Goal: Information Seeking & Learning: Learn about a topic

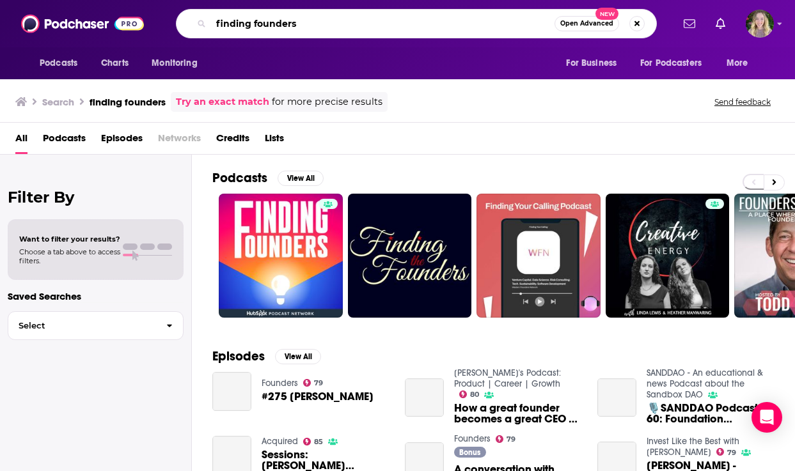
drag, startPoint x: 315, startPoint y: 23, endPoint x: 174, endPoint y: 20, distance: 141.4
click at [174, 20] on div "finding founders Open Advanced New" at bounding box center [417, 23] width 512 height 29
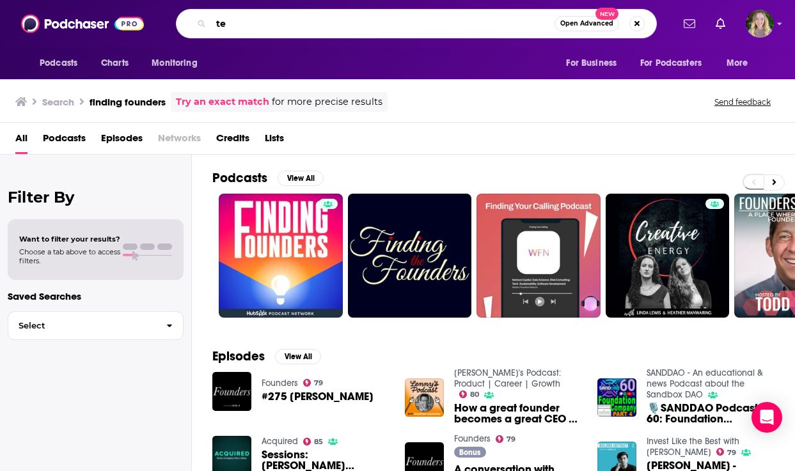
type input "t"
type input "cto"
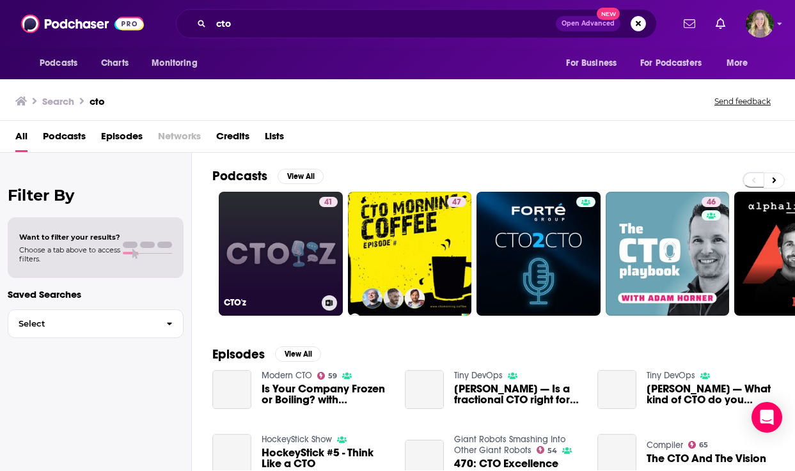
click at [263, 265] on link "41 CTO'z" at bounding box center [281, 254] width 124 height 124
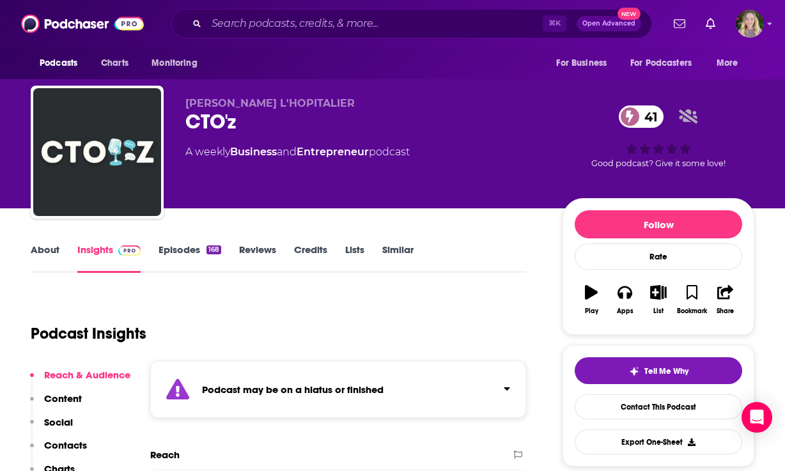
click at [184, 250] on link "Episodes 168" at bounding box center [190, 258] width 63 height 29
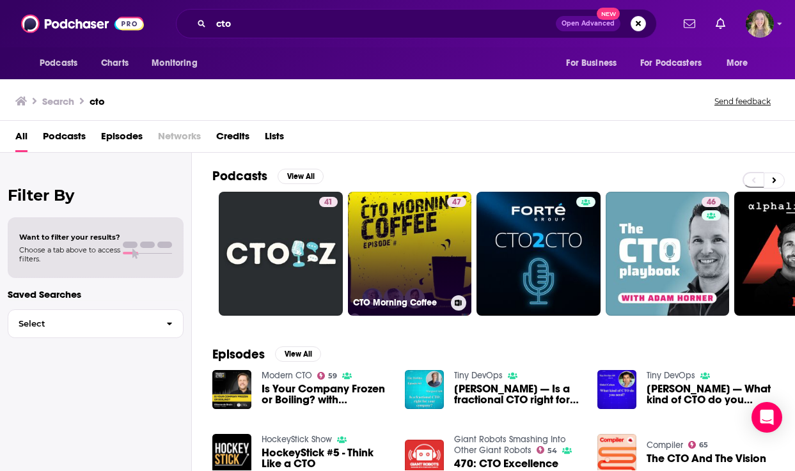
click at [402, 253] on link "47 CTO Morning Coffee" at bounding box center [410, 254] width 124 height 124
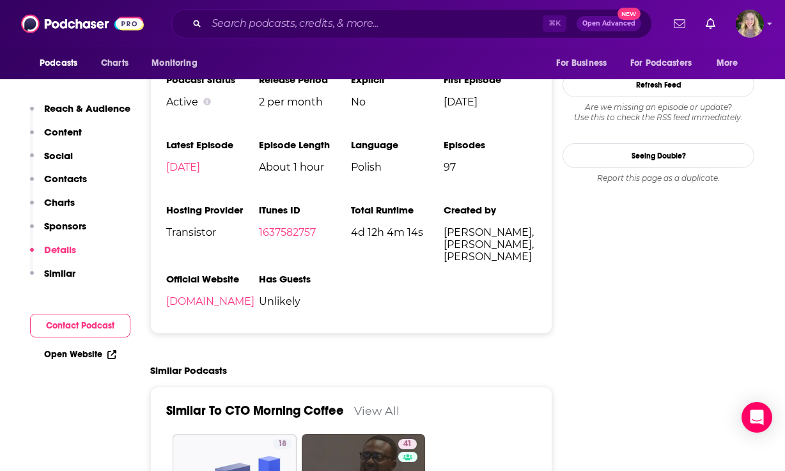
scroll to position [1320, 0]
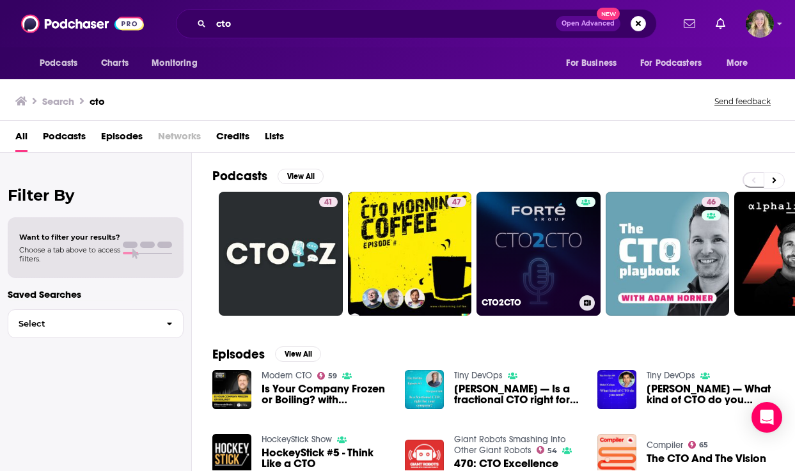
click at [552, 269] on link "CTO2CTO" at bounding box center [538, 254] width 124 height 124
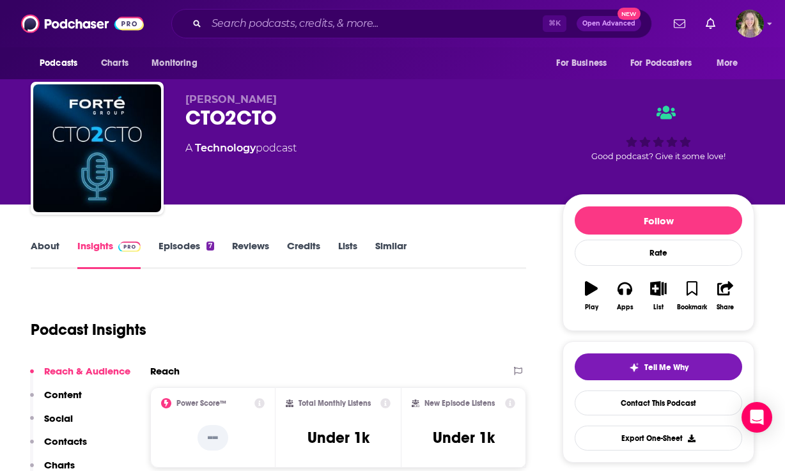
scroll to position [1, 0]
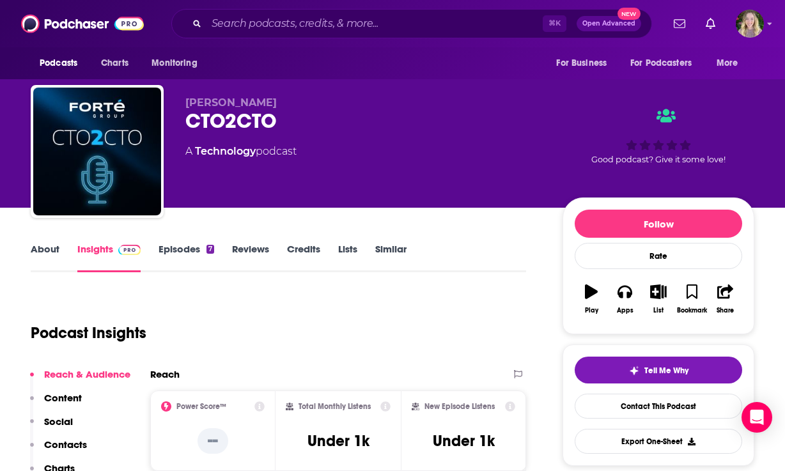
click at [184, 246] on link "Episodes 7" at bounding box center [187, 257] width 56 height 29
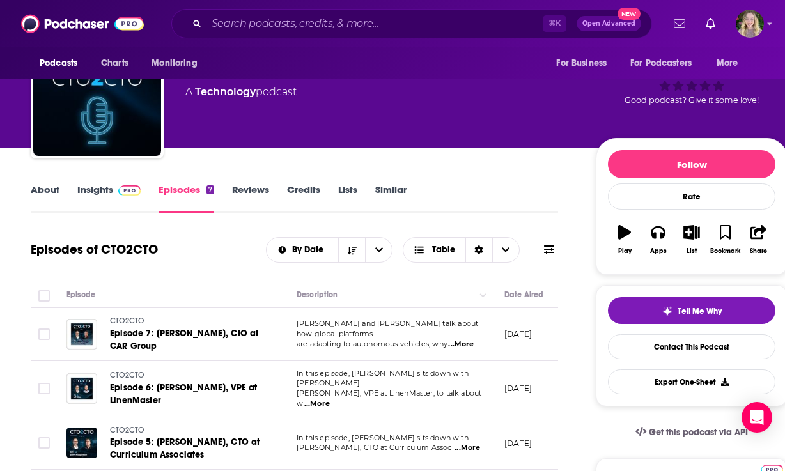
scroll to position [59, 0]
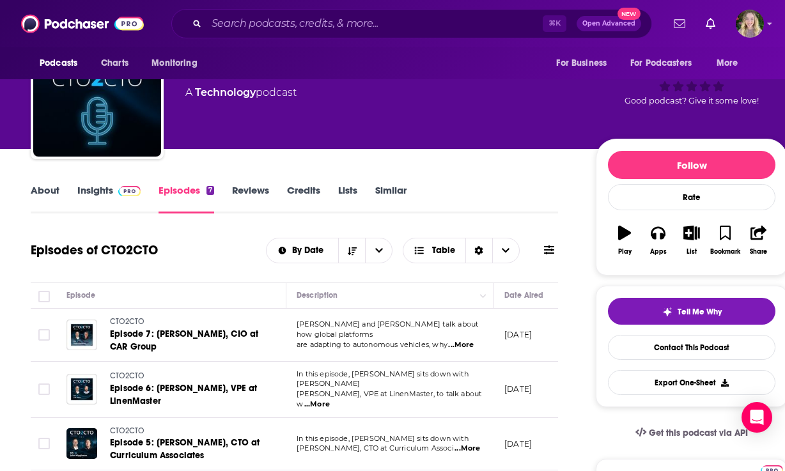
click at [40, 198] on link "About" at bounding box center [45, 198] width 29 height 29
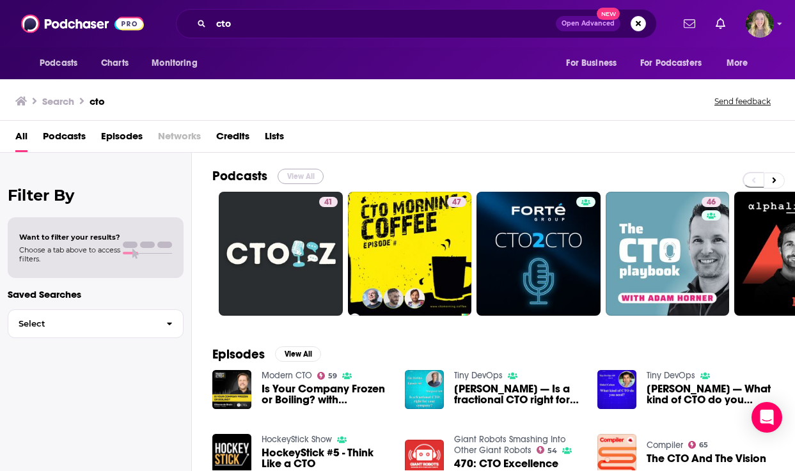
click at [304, 178] on button "View All" at bounding box center [301, 176] width 46 height 15
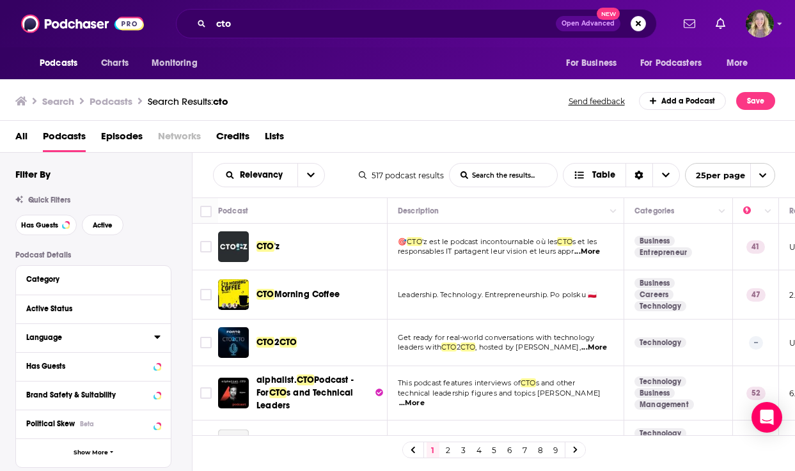
click at [160, 340] on icon at bounding box center [157, 337] width 6 height 10
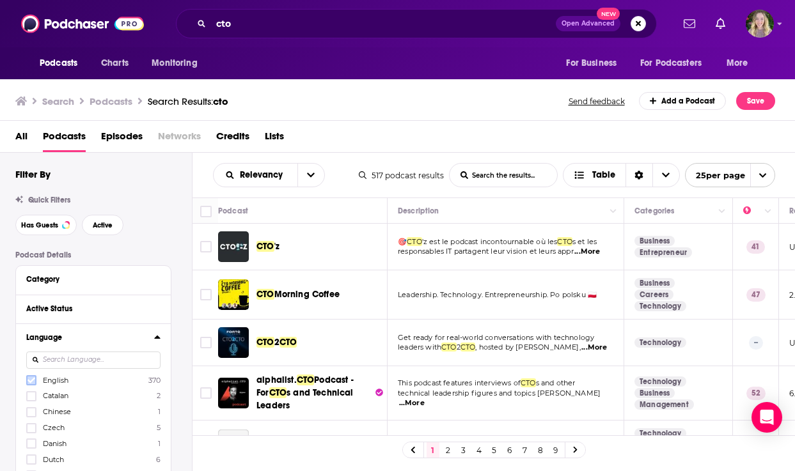
click at [29, 384] on icon at bounding box center [31, 381] width 8 height 8
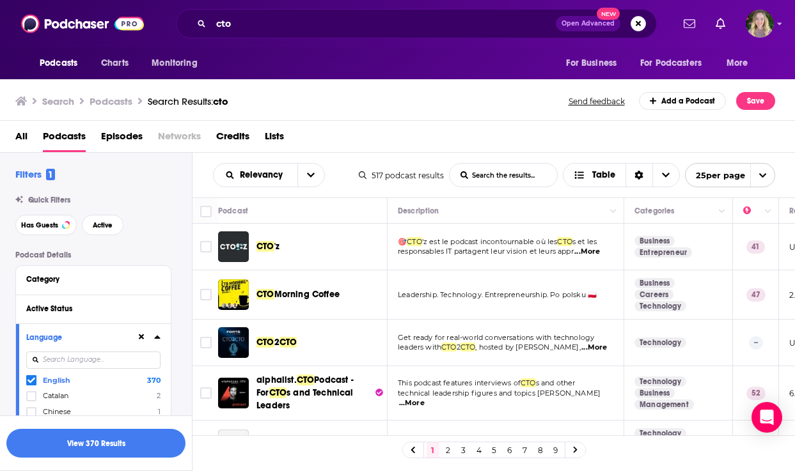
click at [157, 338] on icon at bounding box center [157, 337] width 6 height 3
click at [158, 282] on icon at bounding box center [157, 279] width 6 height 10
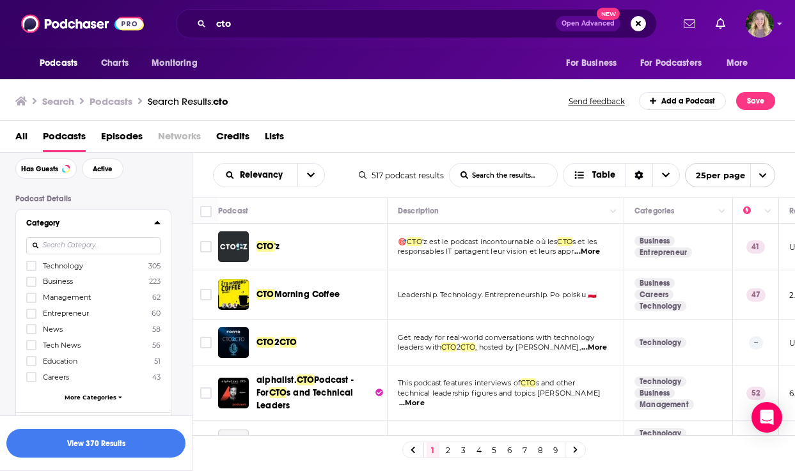
scroll to position [74, 0]
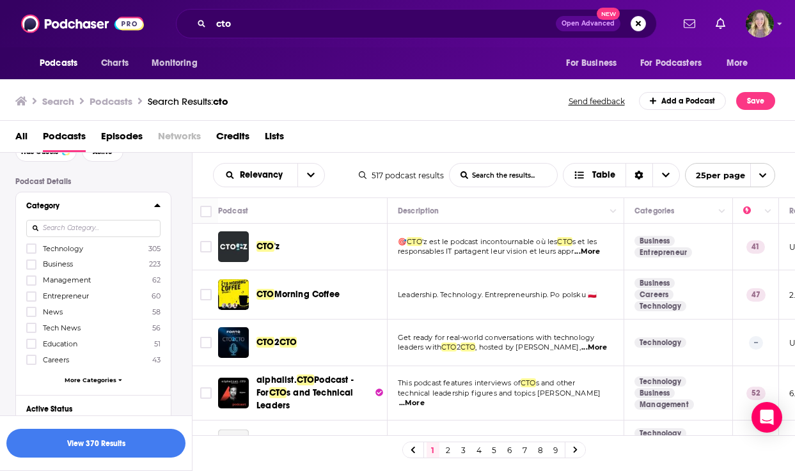
click at [158, 201] on icon at bounding box center [157, 205] width 6 height 10
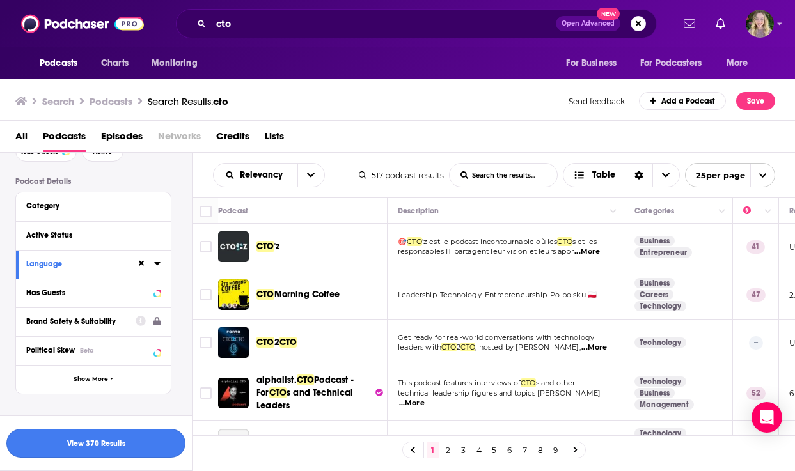
click at [102, 444] on button "View 370 Results" at bounding box center [95, 443] width 179 height 29
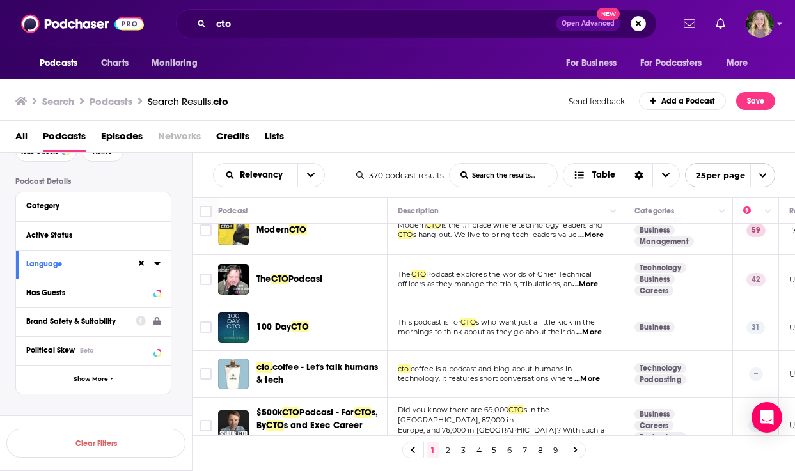
scroll to position [166, 0]
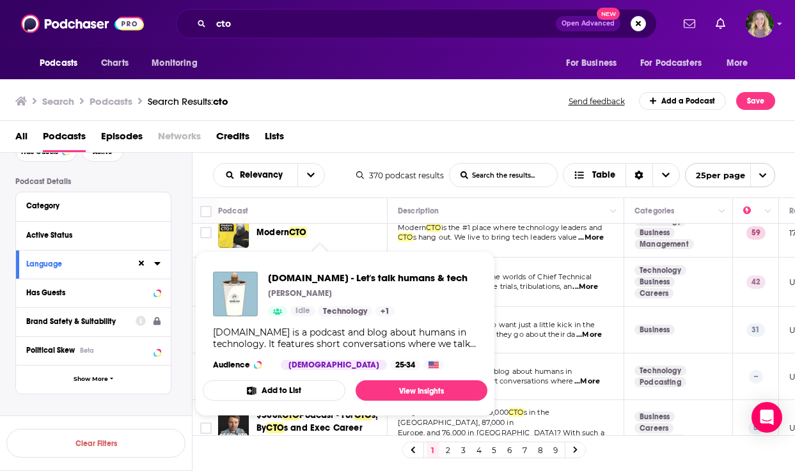
click at [434, 122] on div "All Podcasts Episodes Networks Credits Lists" at bounding box center [398, 137] width 796 height 32
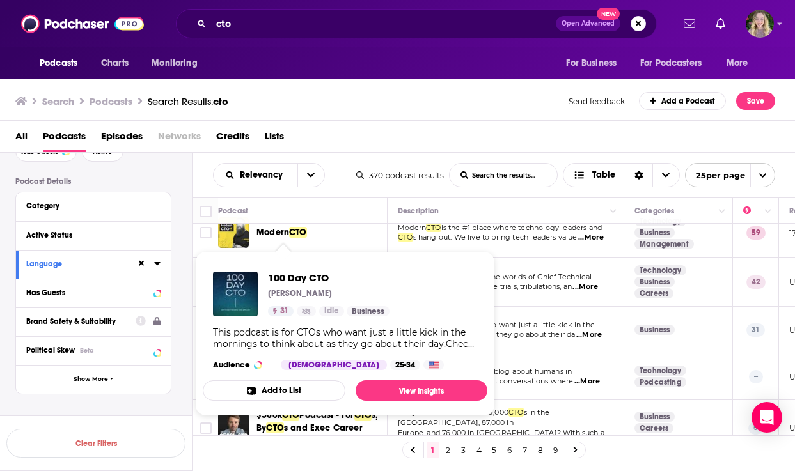
click at [434, 143] on div "All Podcasts Episodes Networks Credits Lists" at bounding box center [400, 139] width 770 height 26
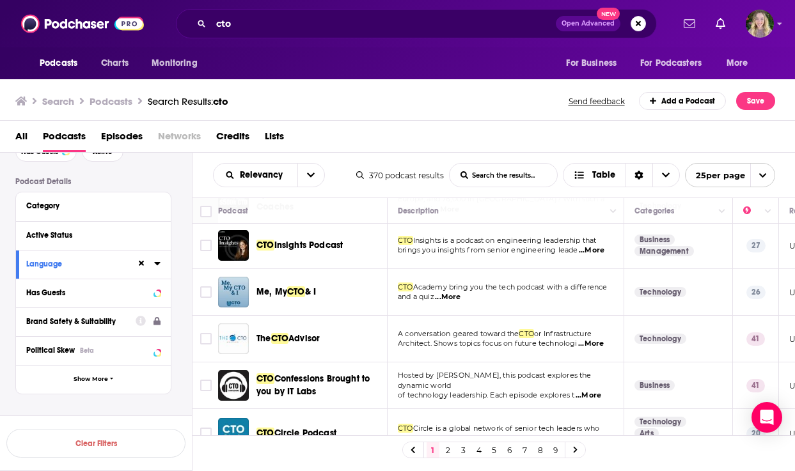
scroll to position [403, 0]
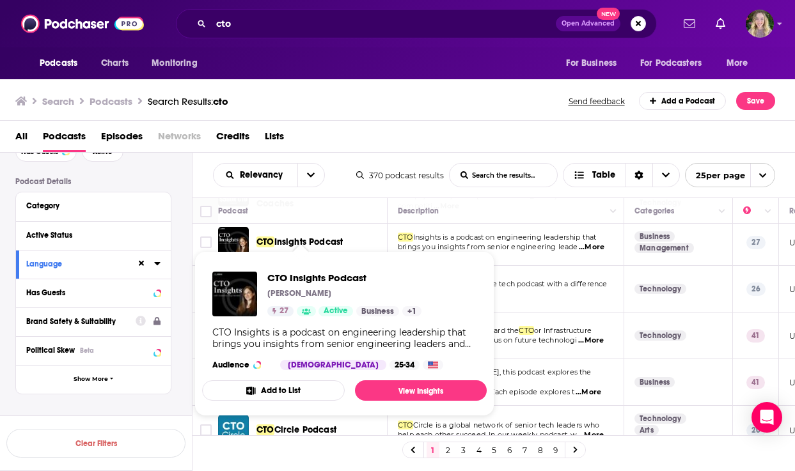
click at [394, 110] on div "Search Podcasts Search Results: cto Send feedback Add a Podcast Save" at bounding box center [398, 99] width 796 height 44
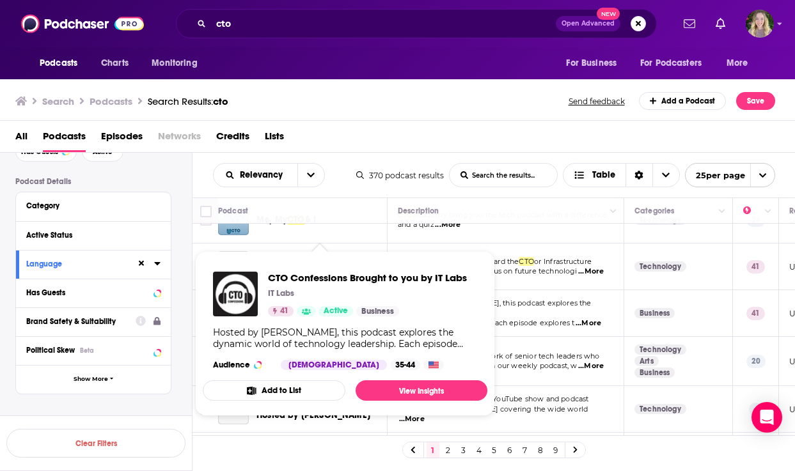
scroll to position [487, 0]
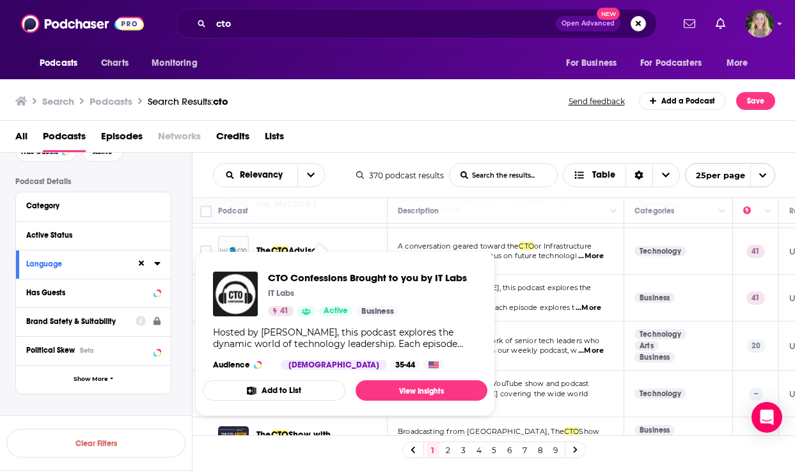
click at [457, 123] on div "All Podcasts Episodes Networks Credits Lists" at bounding box center [398, 137] width 796 height 32
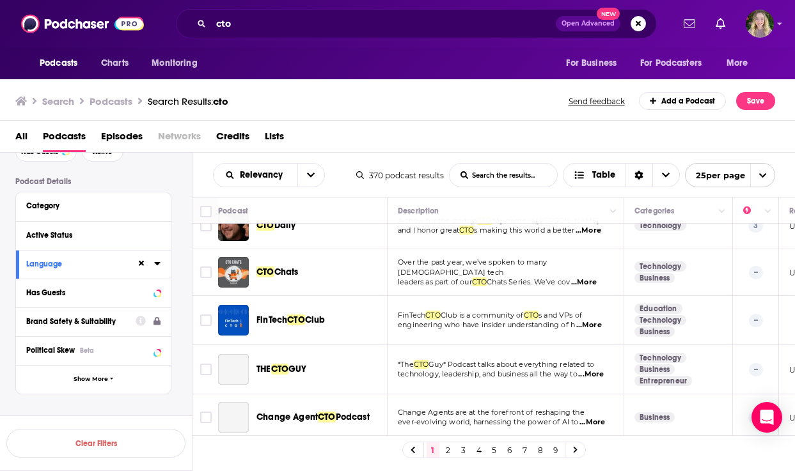
scroll to position [906, 0]
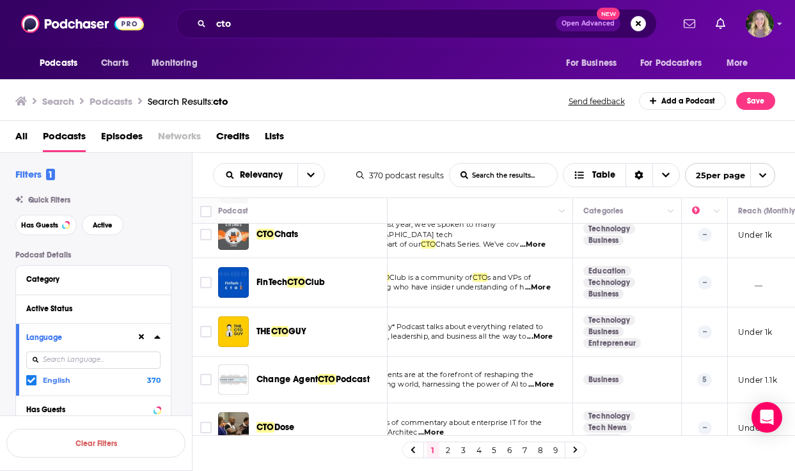
scroll to position [937, 0]
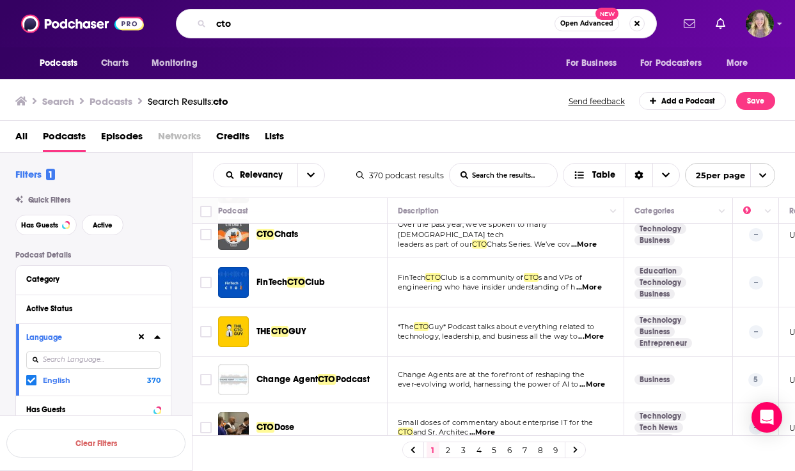
click at [248, 22] on input "cto" at bounding box center [382, 23] width 343 height 20
type input "c"
type input "financial literacy"
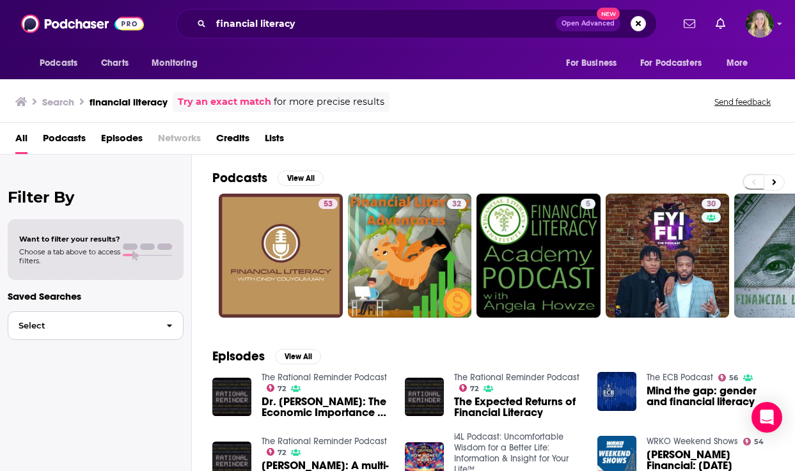
click at [127, 324] on span "Select" at bounding box center [82, 326] width 148 height 8
click at [113, 136] on span "Episodes" at bounding box center [122, 141] width 42 height 26
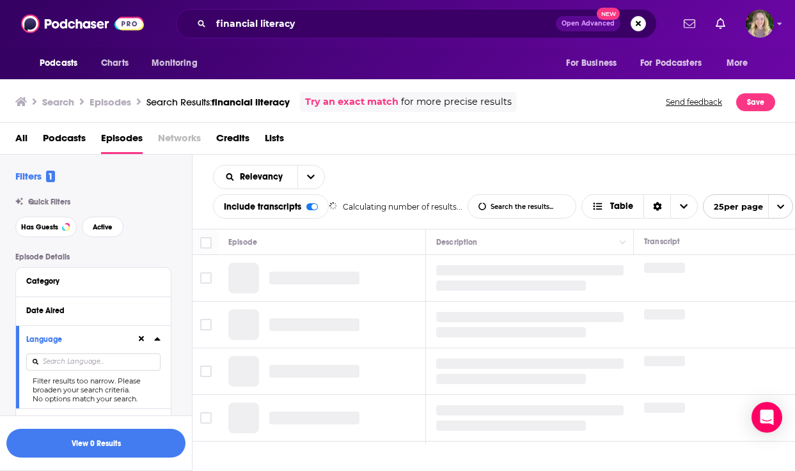
click at [47, 134] on span "Podcasts" at bounding box center [64, 141] width 43 height 26
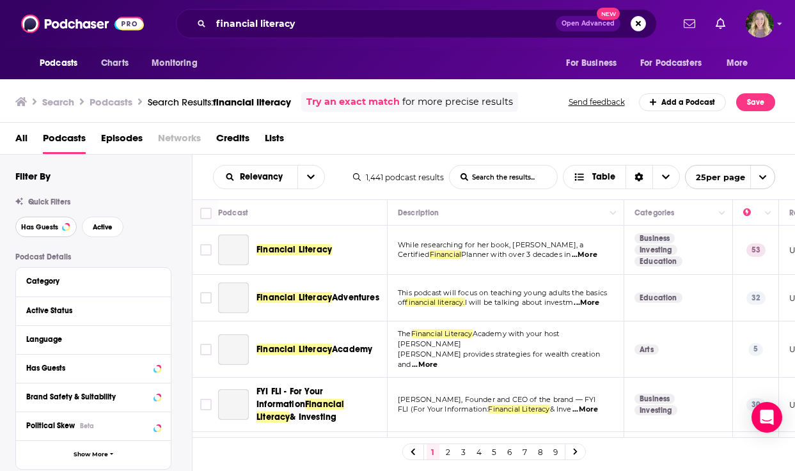
click at [42, 224] on span "Has Guests" at bounding box center [39, 227] width 37 height 7
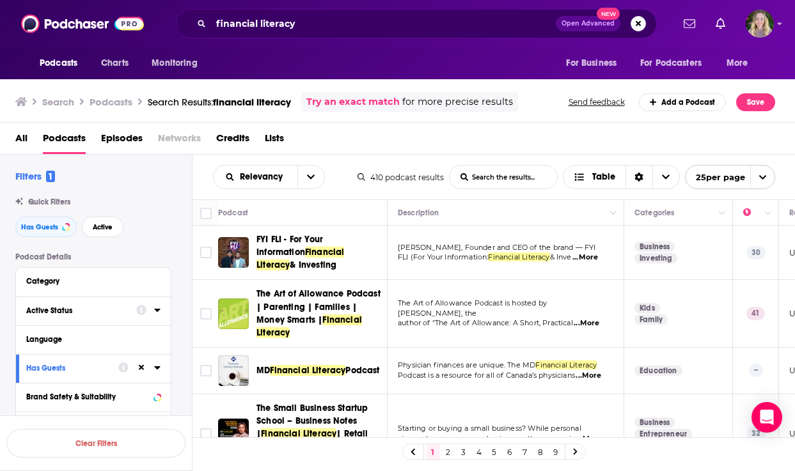
click at [157, 310] on icon at bounding box center [157, 310] width 6 height 10
click at [153, 336] on button "Language" at bounding box center [90, 339] width 128 height 16
click at [159, 346] on div at bounding box center [157, 339] width 6 height 16
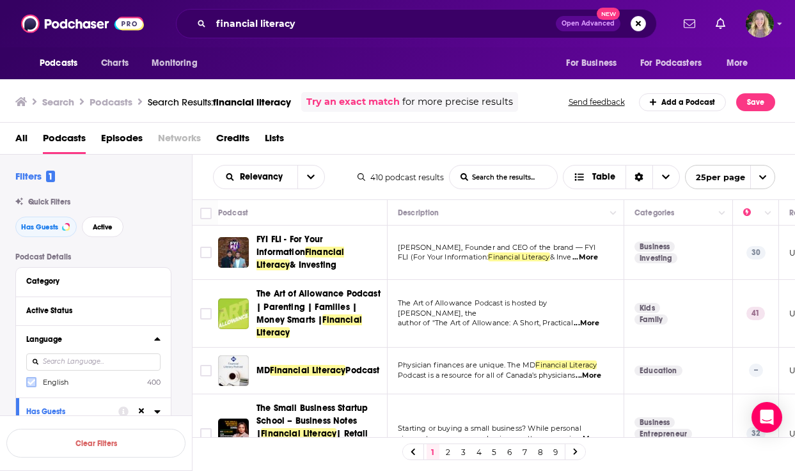
click at [29, 382] on icon at bounding box center [31, 383] width 8 height 8
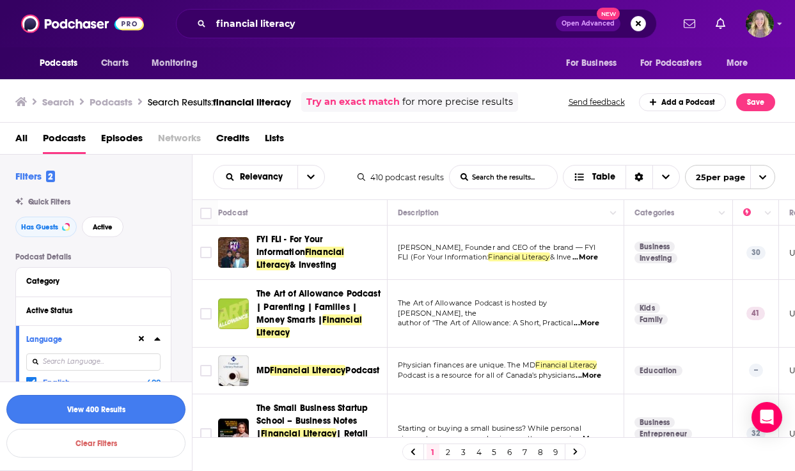
click at [107, 402] on button "View 400 Results" at bounding box center [95, 409] width 179 height 29
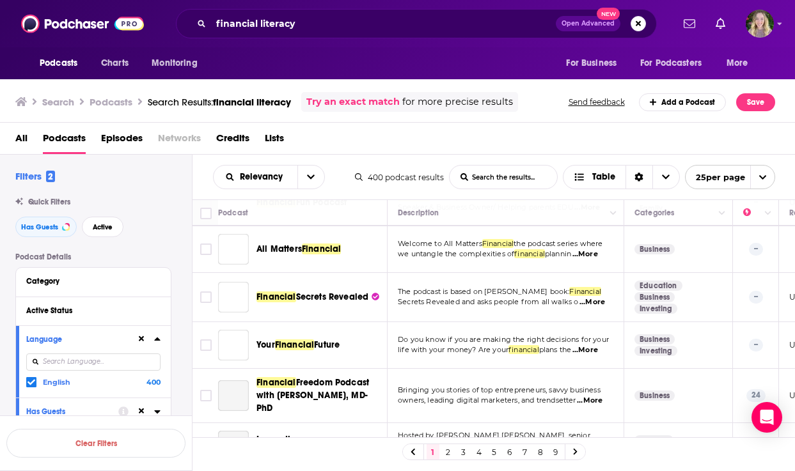
scroll to position [957, 0]
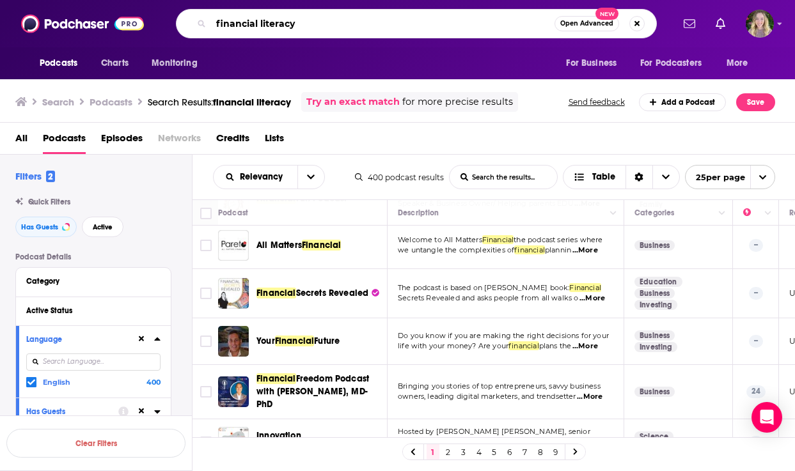
drag, startPoint x: 314, startPoint y: 29, endPoint x: 212, endPoint y: 21, distance: 102.7
click at [212, 21] on input "financial literacy" at bounding box center [382, 23] width 343 height 20
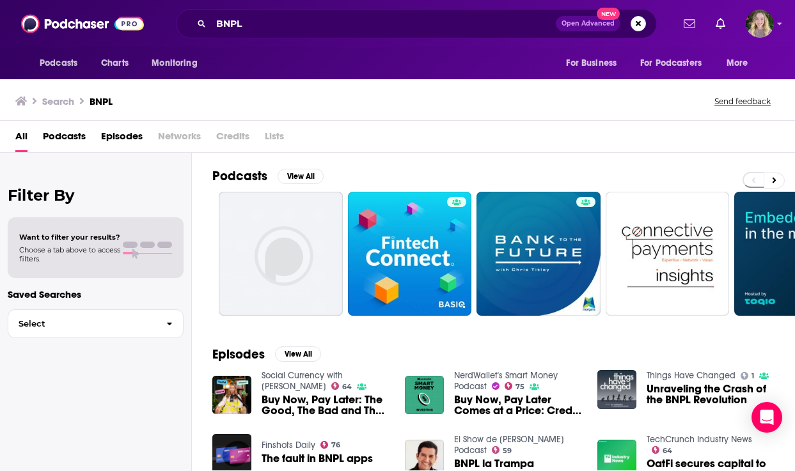
click at [72, 144] on span "Podcasts" at bounding box center [64, 139] width 43 height 26
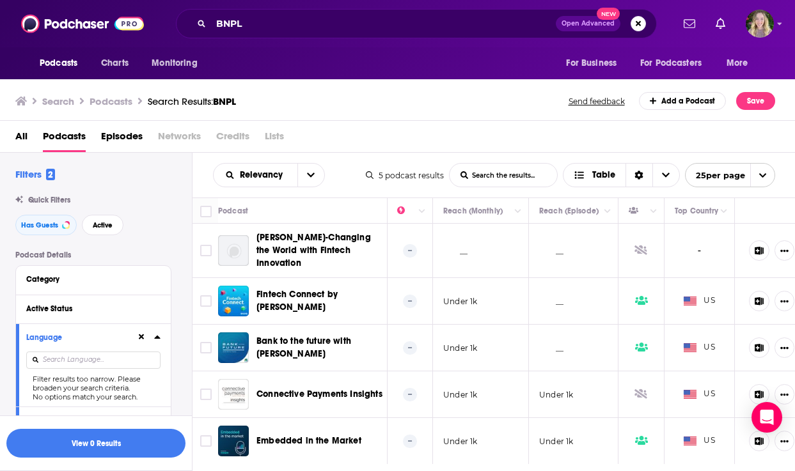
scroll to position [0, 359]
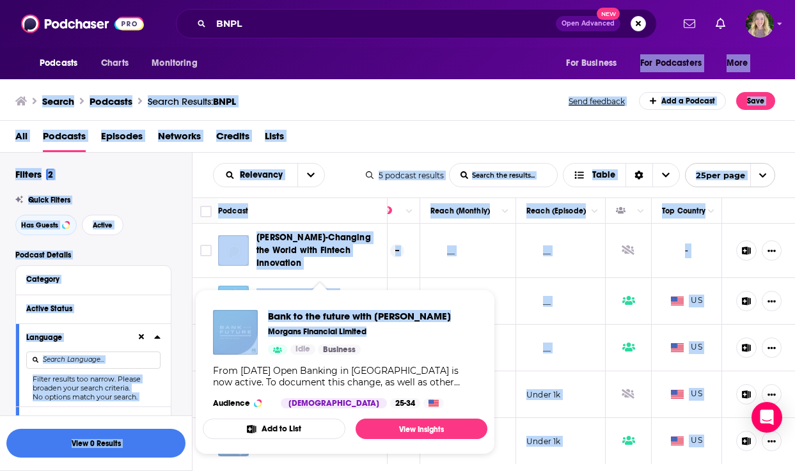
drag, startPoint x: 269, startPoint y: 344, endPoint x: 590, endPoint y: 38, distance: 443.3
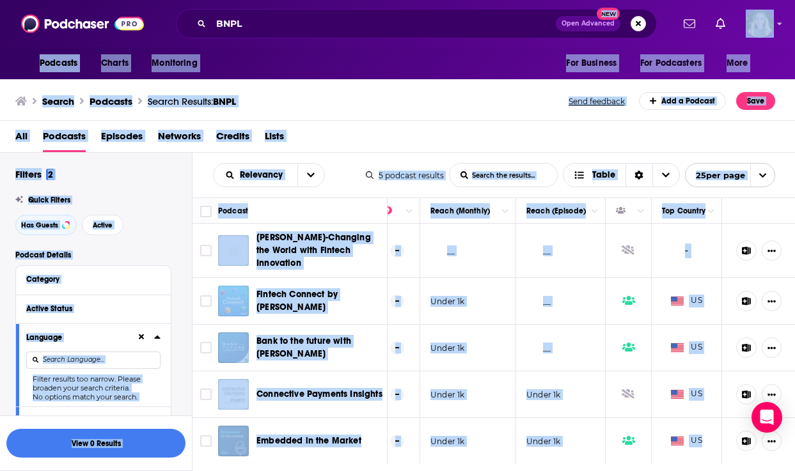
click at [410, 142] on div "All Podcasts Episodes Networks Credits Lists" at bounding box center [400, 139] width 770 height 26
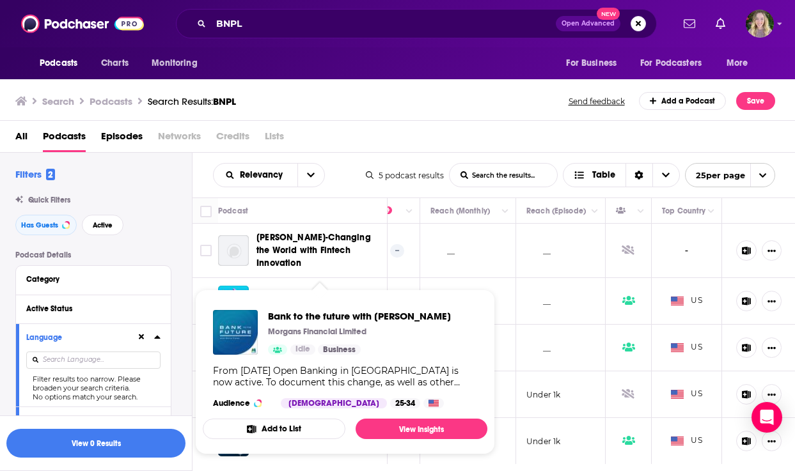
click at [404, 103] on div "Search Podcasts Search Results: BNPL Send feedback Add a Podcast Save" at bounding box center [395, 101] width 760 height 18
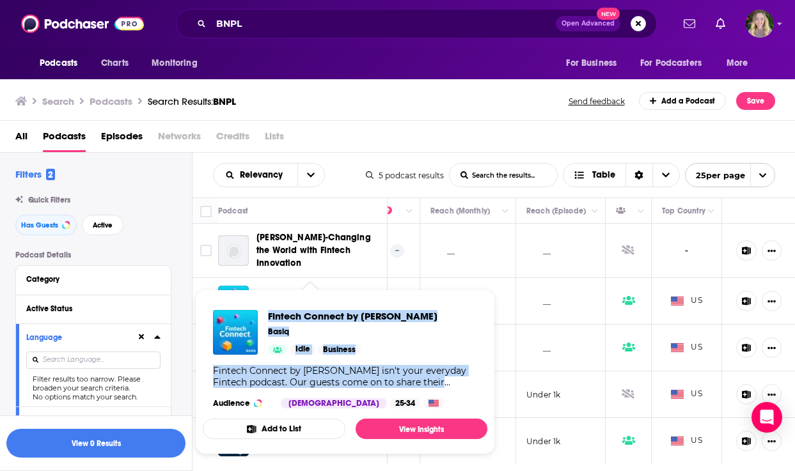
drag, startPoint x: 313, startPoint y: 303, endPoint x: 399, endPoint y: 402, distance: 131.4
click at [400, 402] on div "Fintech Connect by Basiq Basiq Idle Business Fintech Connect by Basiq isn't you…" at bounding box center [345, 359] width 285 height 119
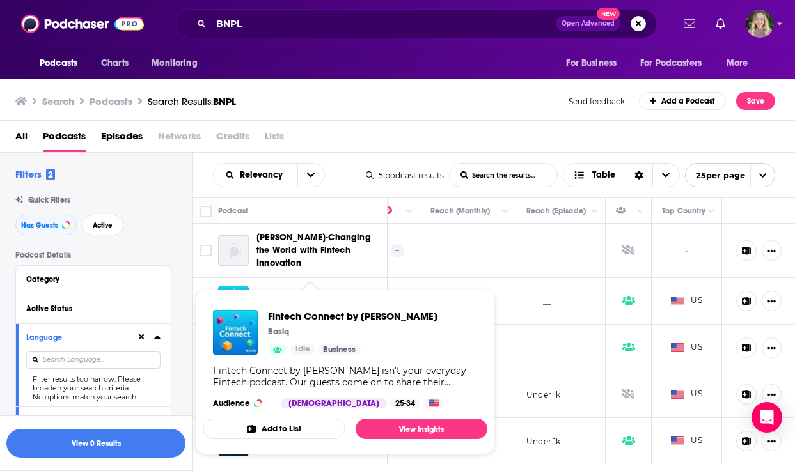
click at [467, 131] on div "All Podcasts Episodes Networks Credits Lists" at bounding box center [400, 139] width 770 height 26
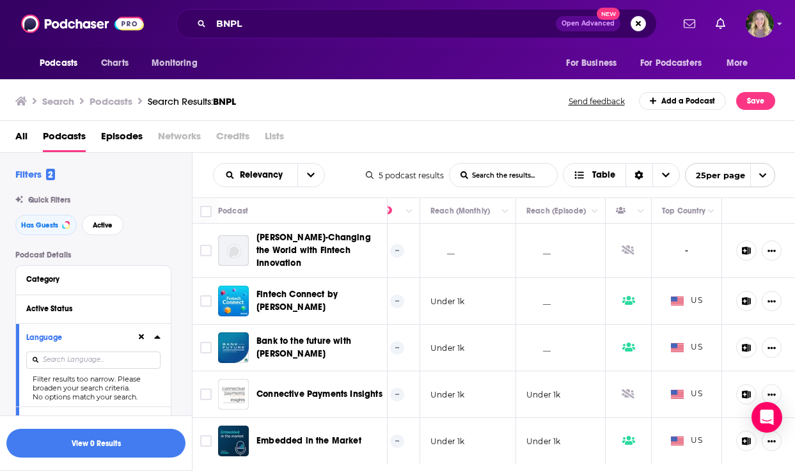
click at [166, 200] on div "Quick Filters" at bounding box center [103, 200] width 176 height 9
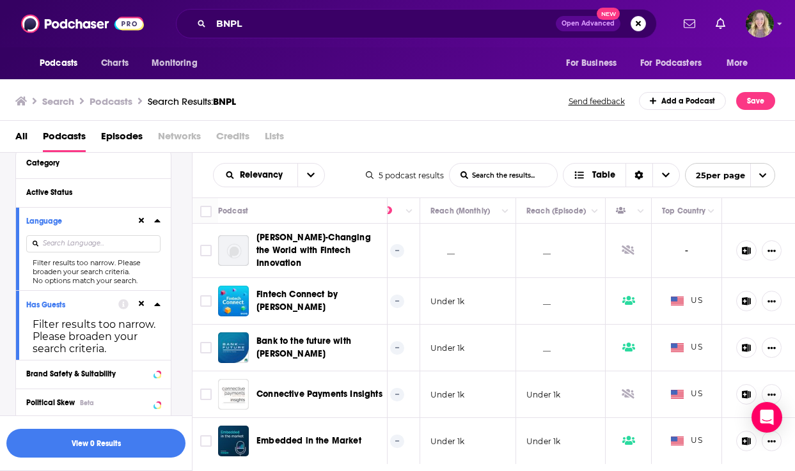
scroll to position [117, 0]
click at [143, 221] on icon at bounding box center [142, 220] width 6 height 8
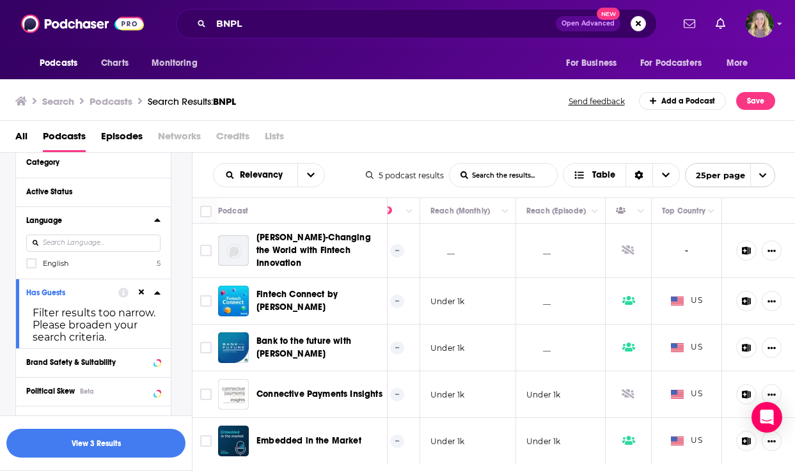
click at [137, 297] on button at bounding box center [141, 293] width 10 height 10
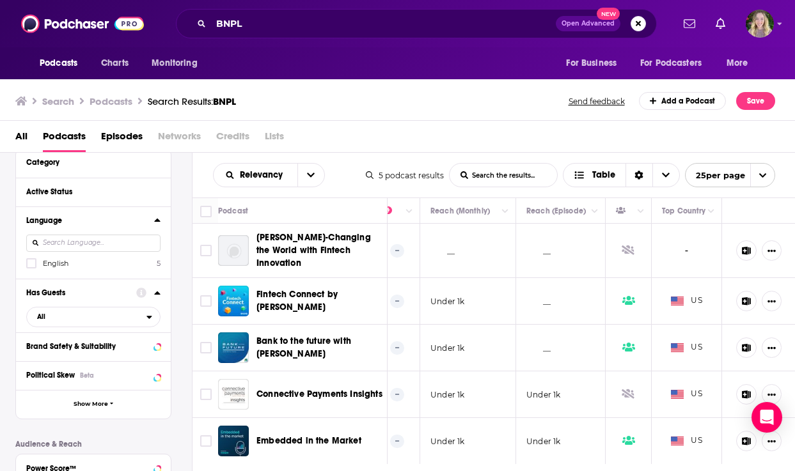
click at [471, 83] on div "Search Podcasts Search Results: BNPL Send feedback Add a Podcast Save" at bounding box center [398, 99] width 796 height 44
click at [254, 28] on input "BNPL" at bounding box center [383, 23] width 345 height 20
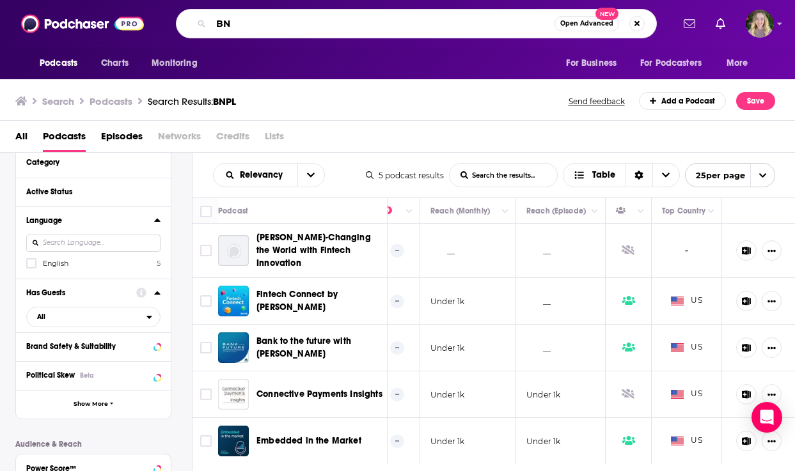
type input "B"
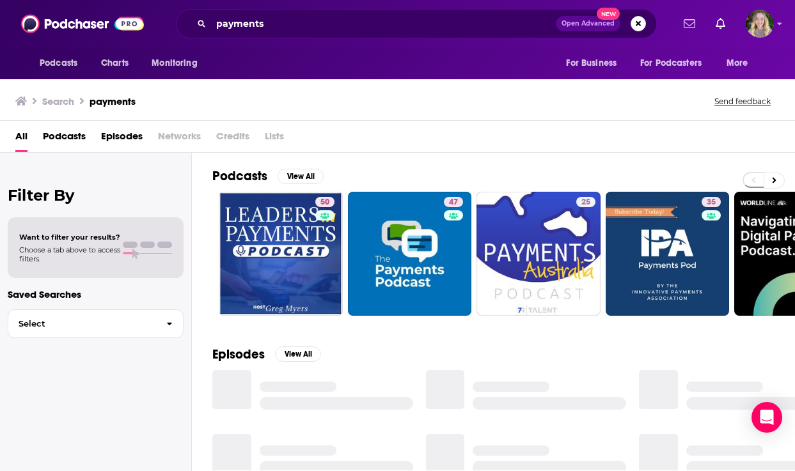
click at [65, 141] on span "Podcasts" at bounding box center [64, 139] width 43 height 26
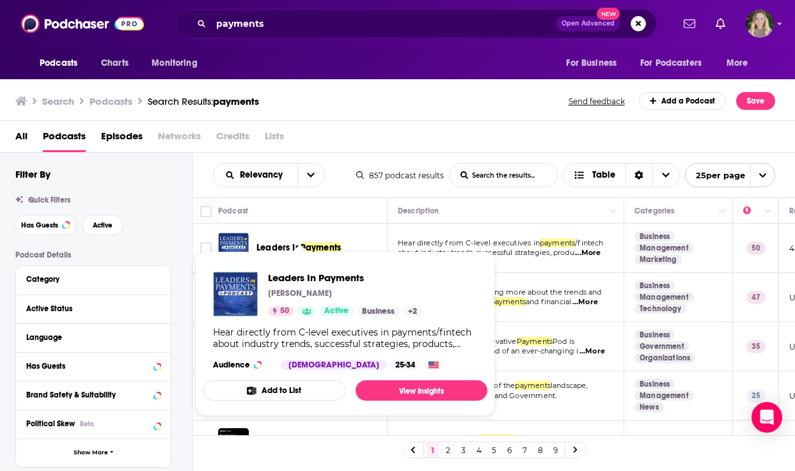
click at [273, 244] on span "Leaders In Payments Greg Myers 50 Active Business + 2 Hear directly from C-leve…" at bounding box center [345, 334] width 300 height 180
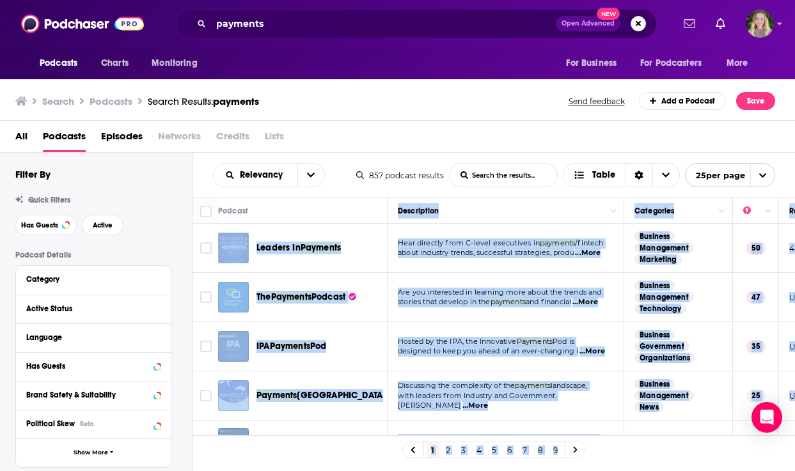
drag, startPoint x: 273, startPoint y: 248, endPoint x: 368, endPoint y: 223, distance: 98.7
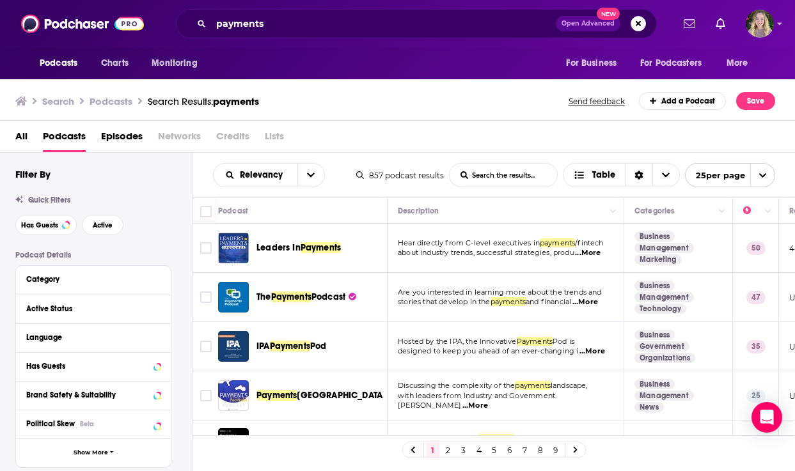
click at [403, 127] on div "All Podcasts Episodes Networks Credits Lists" at bounding box center [400, 139] width 770 height 26
click at [290, 246] on div "Podcasts Charts Monitoring payments Open Advanced New For Business For Podcaste…" at bounding box center [397, 235] width 795 height 471
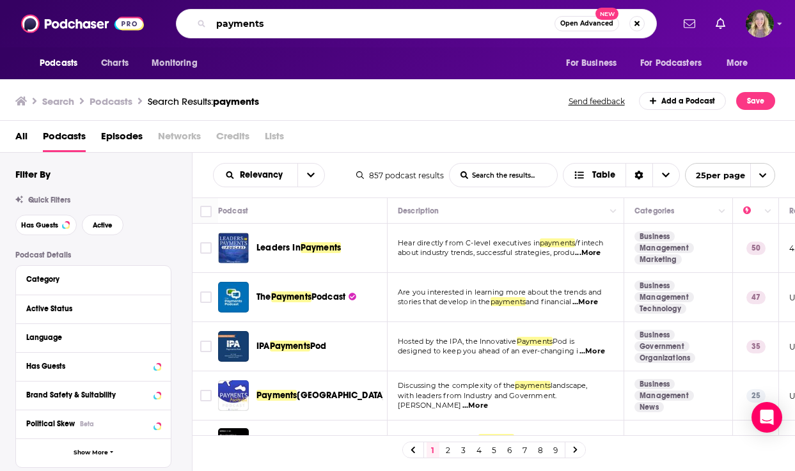
click at [274, 26] on input "payments" at bounding box center [382, 23] width 343 height 20
type input "p"
type input "fintech"
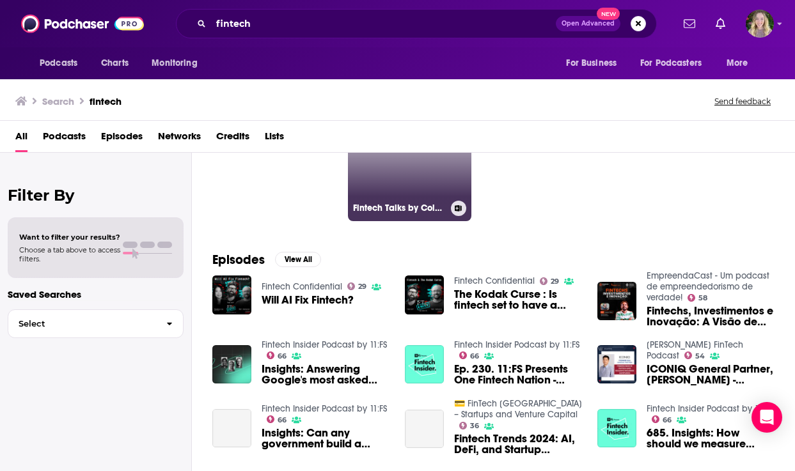
scroll to position [106, 0]
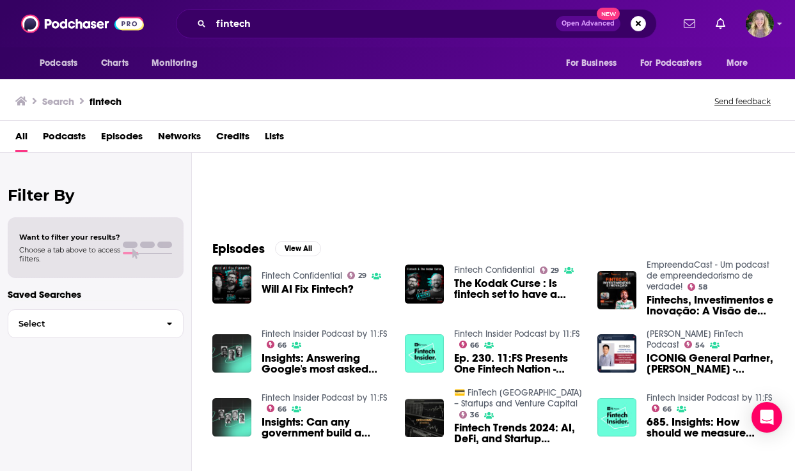
click at [56, 139] on span "Podcasts" at bounding box center [64, 139] width 43 height 26
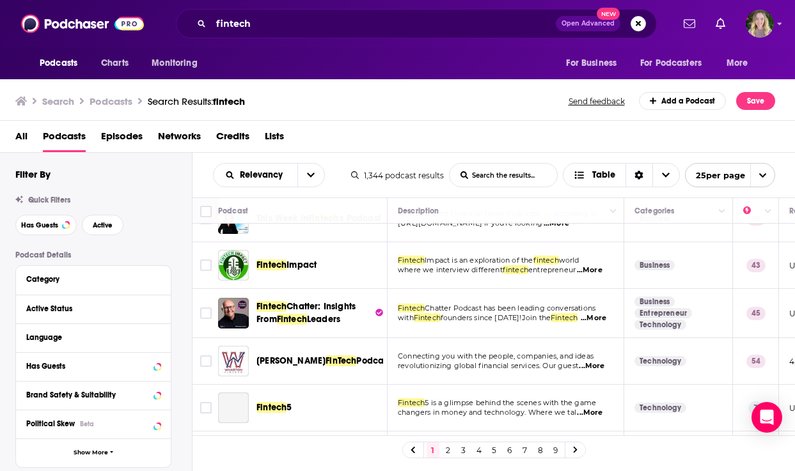
scroll to position [73, 0]
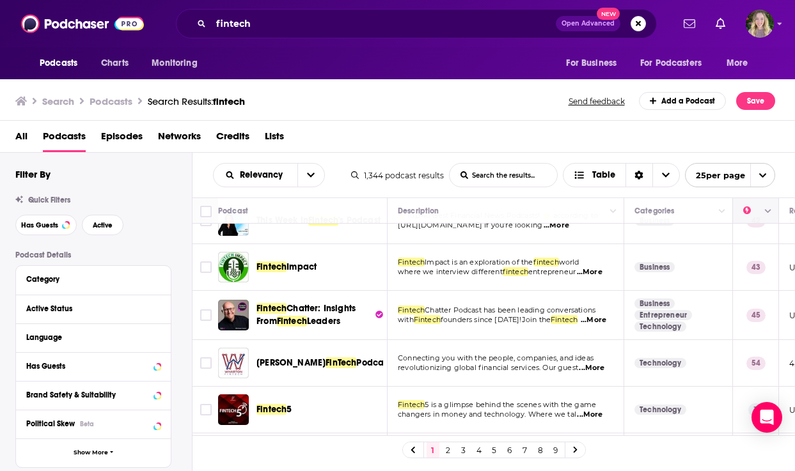
click at [767, 205] on button "Column Actions" at bounding box center [767, 211] width 15 height 15
click at [764, 154] on div at bounding box center [397, 235] width 795 height 471
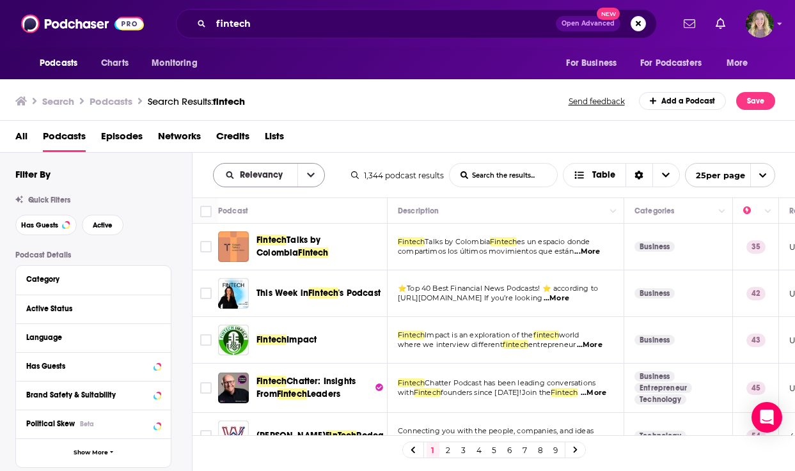
click at [310, 175] on icon "open menu" at bounding box center [311, 175] width 8 height 9
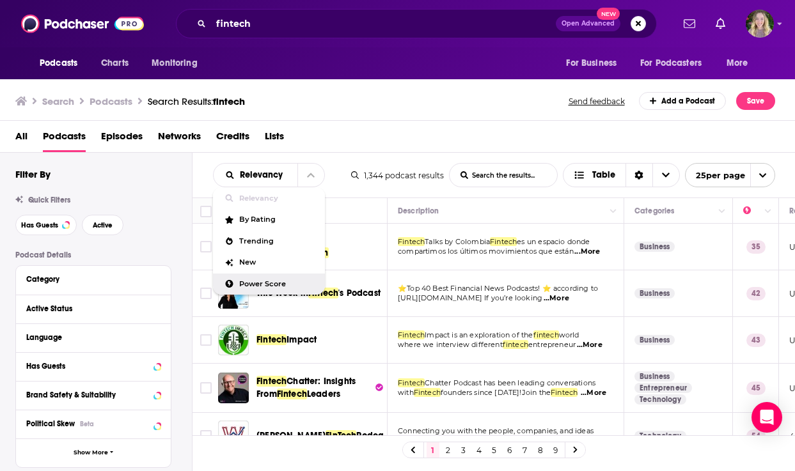
click at [273, 283] on span "Power Score" at bounding box center [276, 284] width 75 height 7
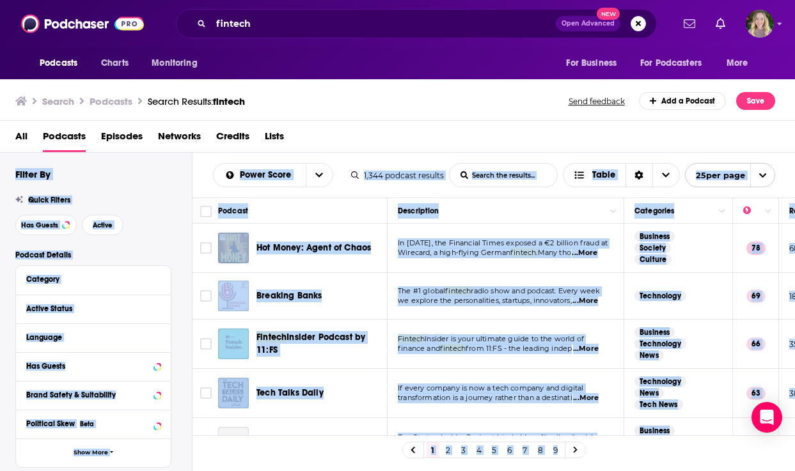
click at [455, 132] on div "All Podcasts Episodes Networks Credits Lists" at bounding box center [400, 139] width 770 height 26
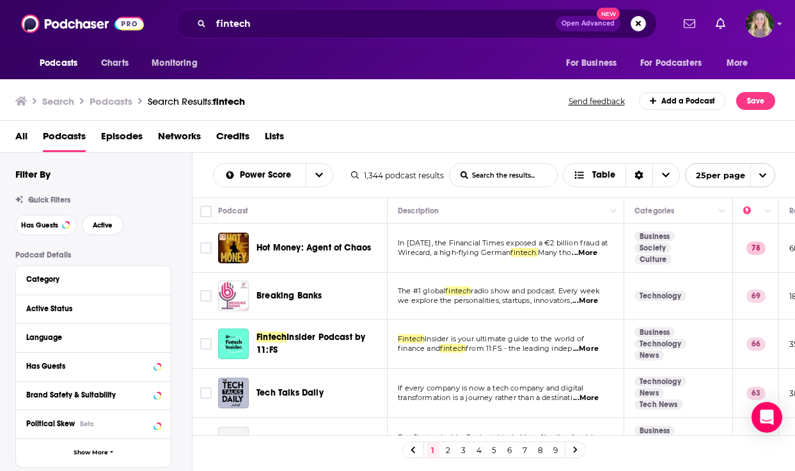
click at [301, 297] on span "Breaking Banks" at bounding box center [288, 295] width 65 height 11
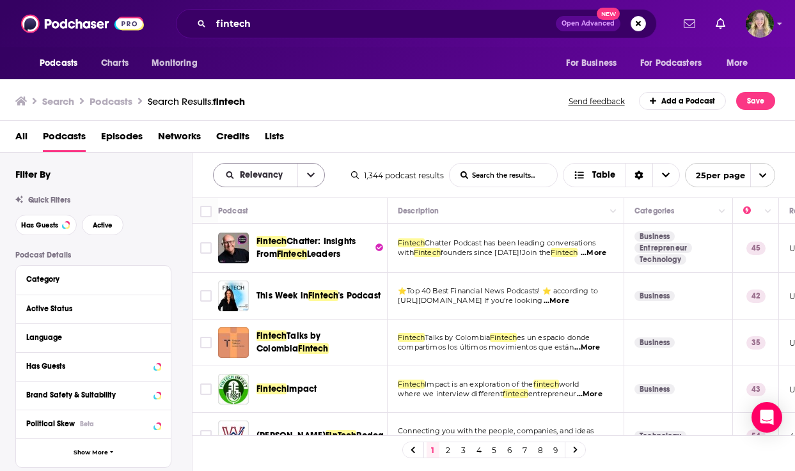
click at [303, 184] on button "open menu" at bounding box center [310, 175] width 27 height 23
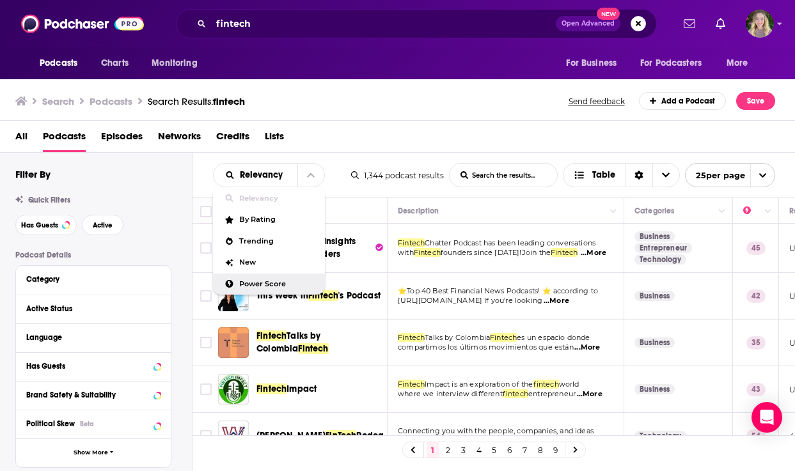
click at [281, 279] on div "Power Score" at bounding box center [269, 285] width 112 height 22
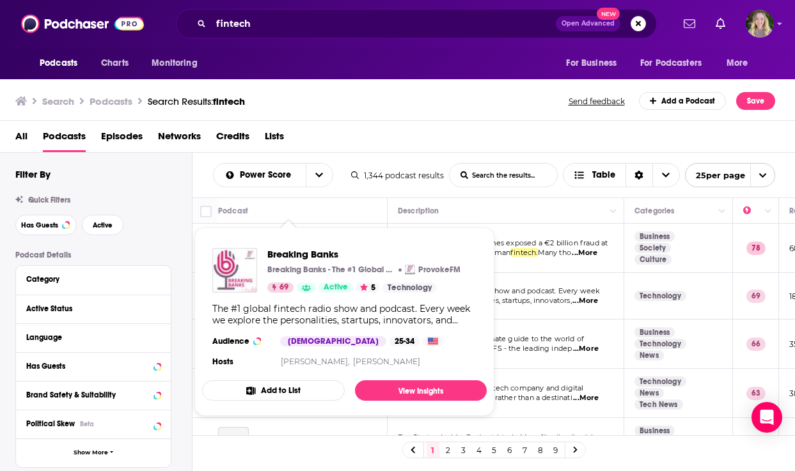
click at [402, 136] on div "All Podcasts Episodes Networks Credits Lists" at bounding box center [400, 139] width 770 height 26
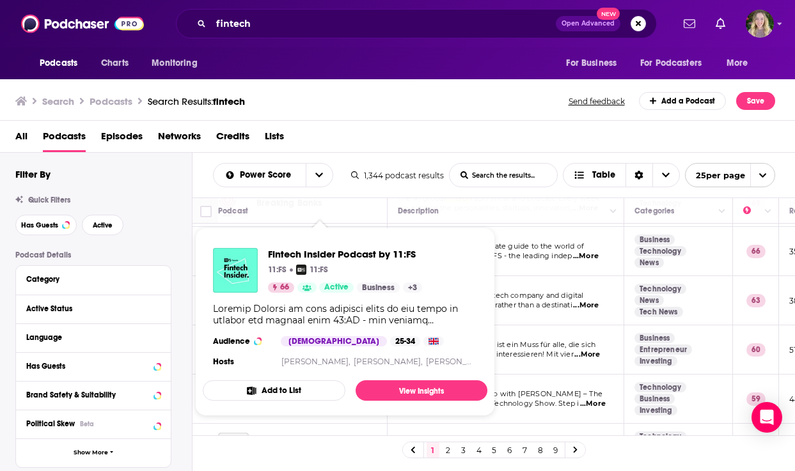
scroll to position [102, 0]
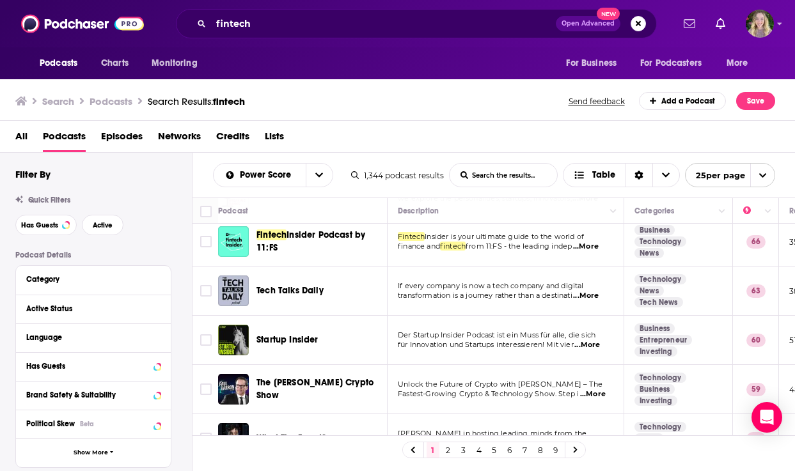
click at [178, 239] on div "Filter By Quick Filters Has Guests Active Podcast Details Category Active Statu…" at bounding box center [103, 447] width 176 height 558
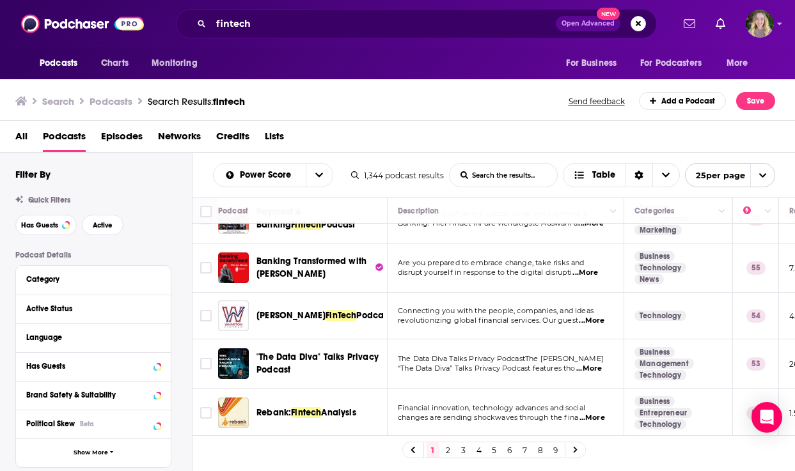
scroll to position [519, 0]
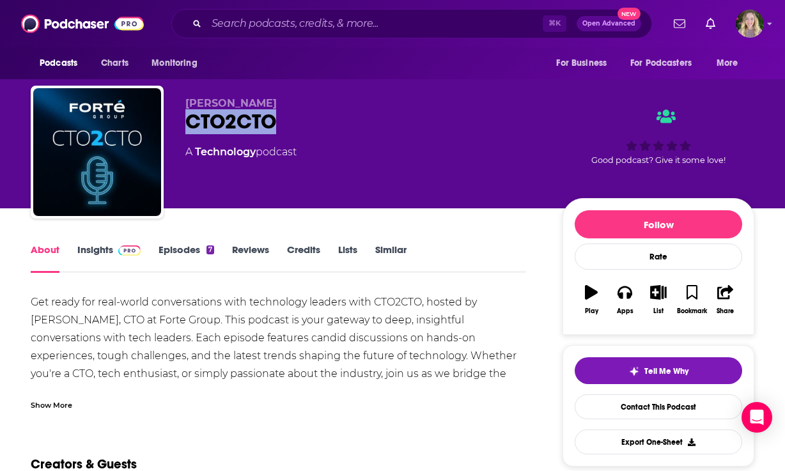
drag, startPoint x: 279, startPoint y: 120, endPoint x: 182, endPoint y: 120, distance: 97.8
click at [182, 120] on div "Lucas Hendrich CTO2CTO A Technology podcast Good podcast? Give it some love!" at bounding box center [393, 155] width 724 height 138
copy h1 "CTO2CTO"
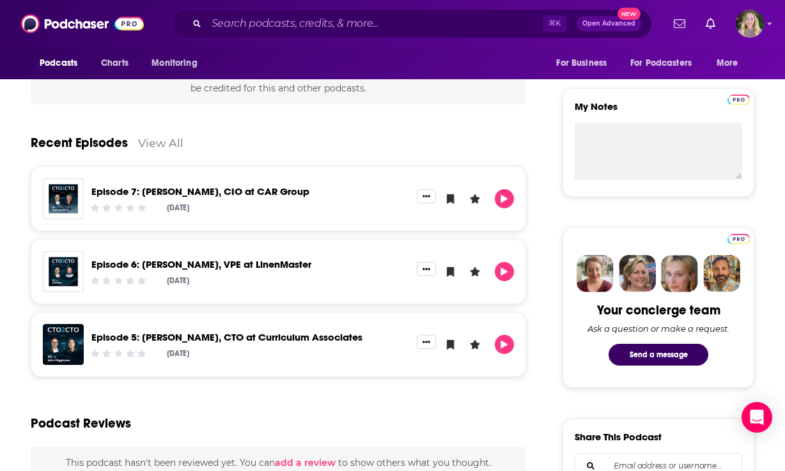
scroll to position [82, 0]
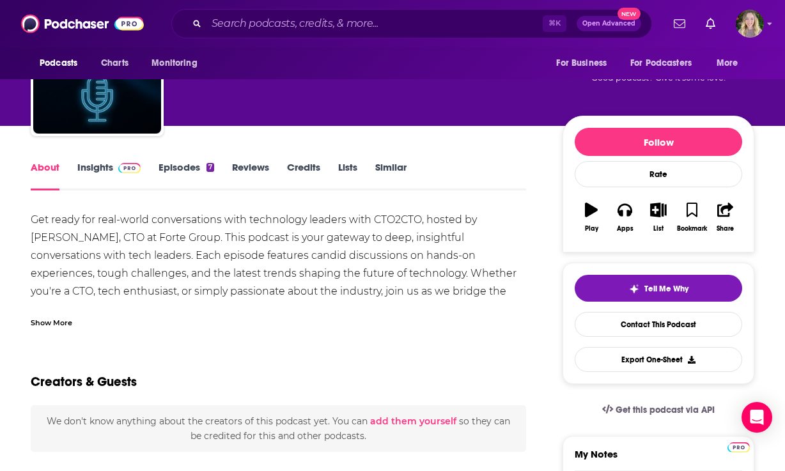
click at [113, 167] on span at bounding box center [126, 167] width 27 height 12
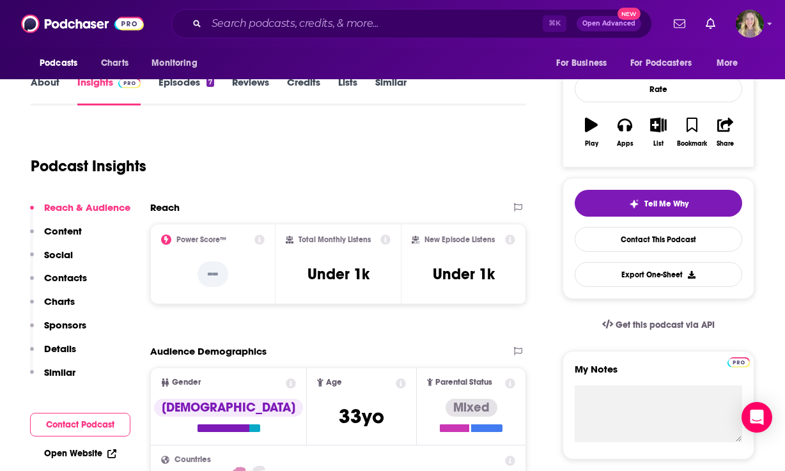
scroll to position [168, 0]
click at [72, 272] on p "Contacts" at bounding box center [65, 277] width 43 height 12
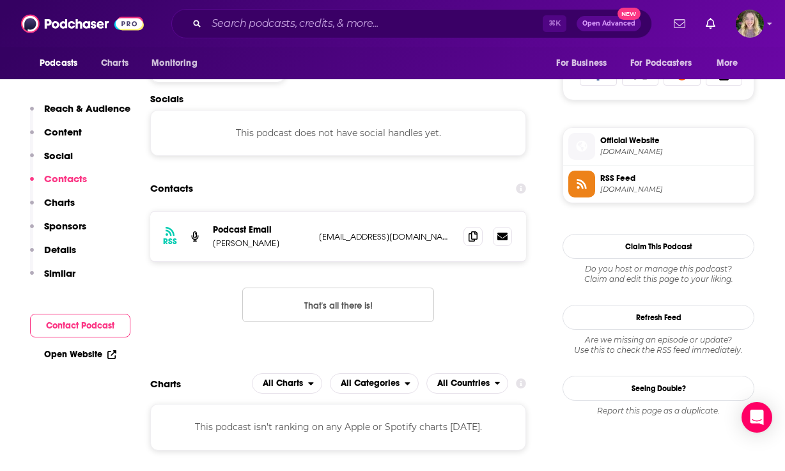
scroll to position [860, 0]
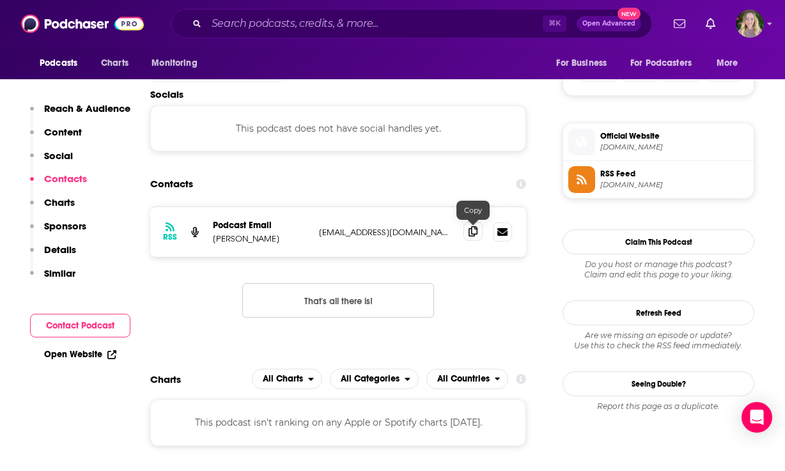
click at [467, 234] on span at bounding box center [473, 231] width 19 height 19
drag, startPoint x: 274, startPoint y: 238, endPoint x: 239, endPoint y: 239, distance: 35.2
click at [239, 239] on p "Lucas Hendrich" at bounding box center [261, 238] width 96 height 11
copy p "Hendrich"
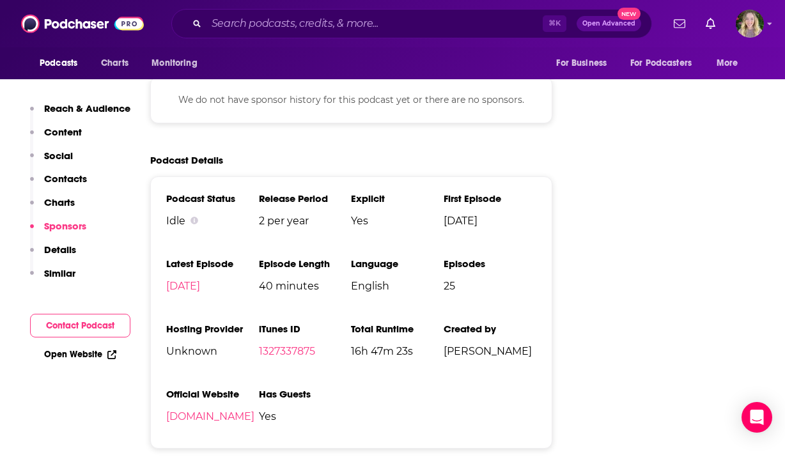
scroll to position [1402, 0]
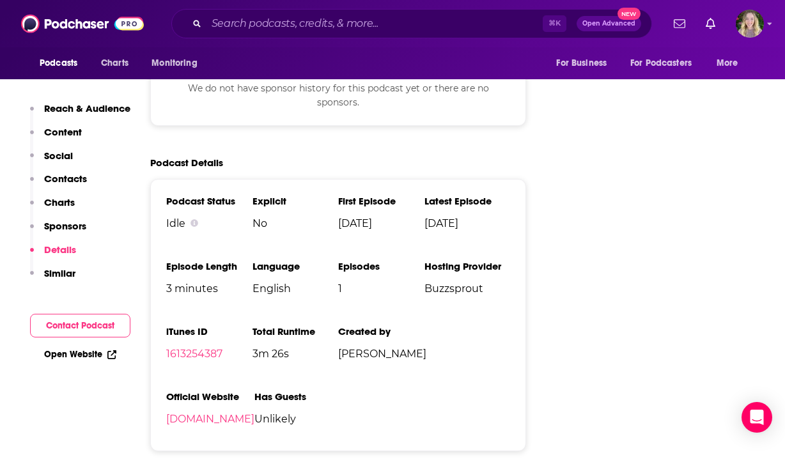
scroll to position [1379, 0]
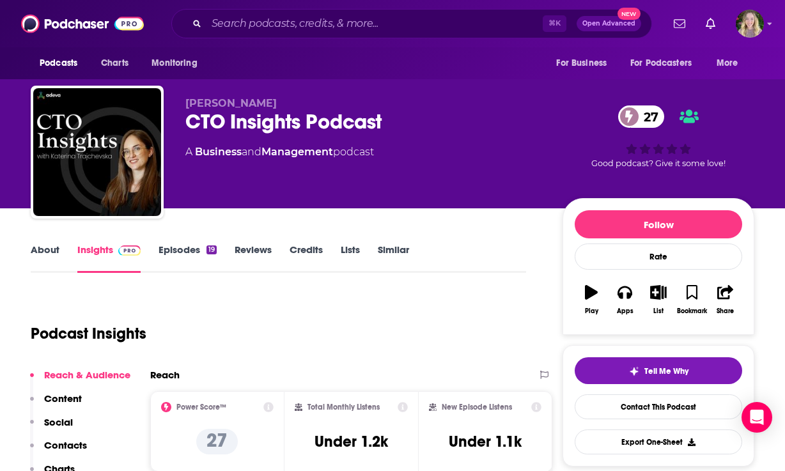
click at [189, 249] on link "Episodes 19" at bounding box center [188, 258] width 58 height 29
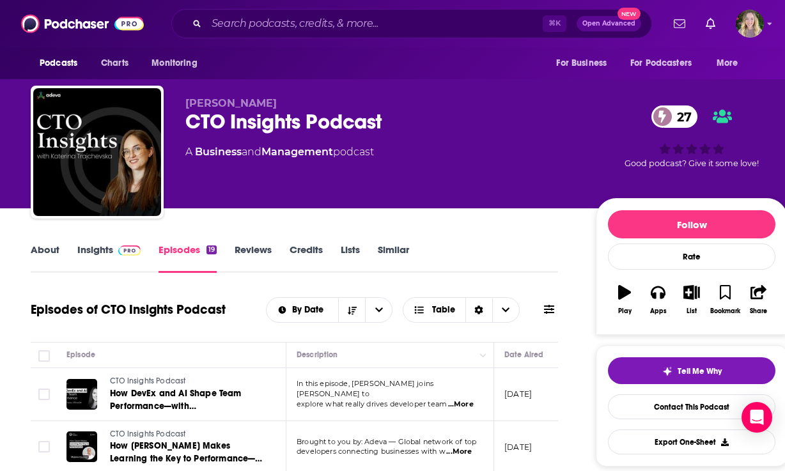
click at [45, 247] on link "About" at bounding box center [45, 258] width 29 height 29
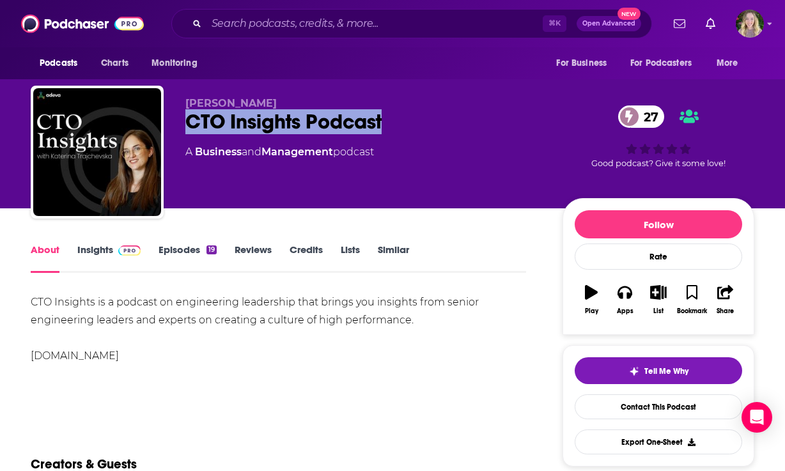
drag, startPoint x: 186, startPoint y: 114, endPoint x: 400, endPoint y: 122, distance: 214.4
click at [400, 122] on div "CTO Insights Podcast 27" at bounding box center [363, 121] width 357 height 25
copy h1 "CTO Insights Podcast"
click at [91, 252] on link "Insights" at bounding box center [108, 258] width 63 height 29
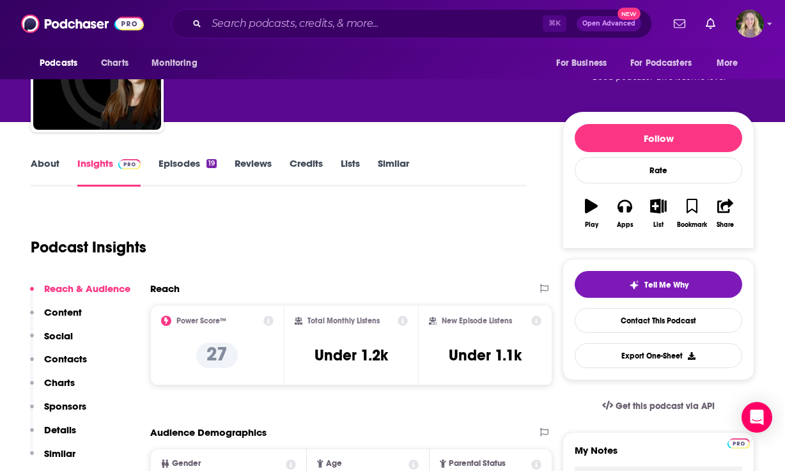
scroll to position [253, 0]
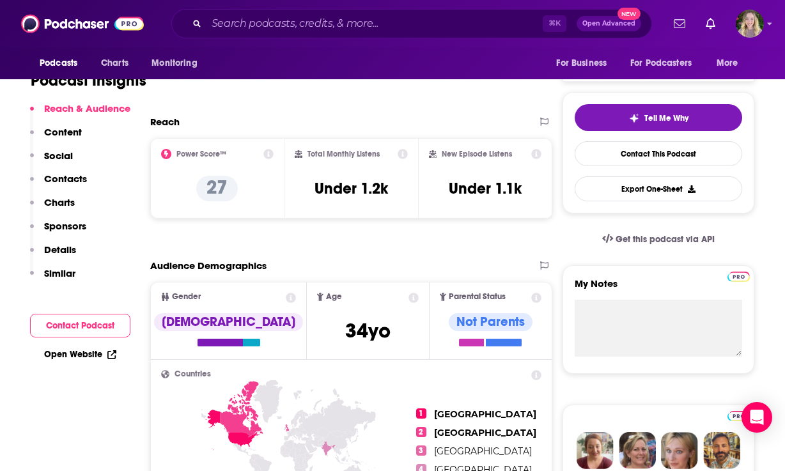
click at [70, 180] on p "Contacts" at bounding box center [65, 179] width 43 height 12
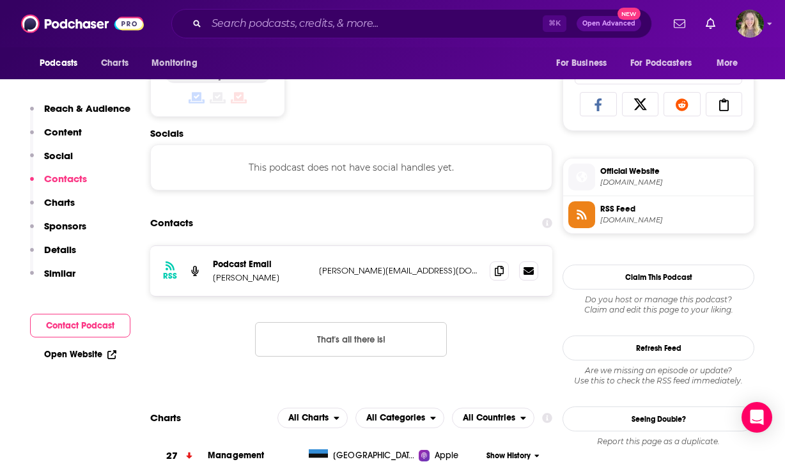
scroll to position [859, 0]
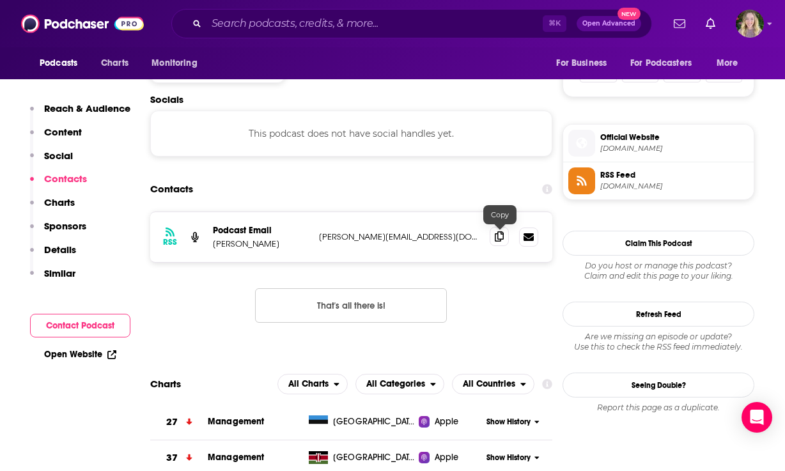
click at [504, 238] on icon at bounding box center [499, 236] width 9 height 10
drag, startPoint x: 295, startPoint y: 248, endPoint x: 247, endPoint y: 247, distance: 48.6
click at [247, 247] on p "Katerina Trajchevska" at bounding box center [261, 244] width 96 height 11
copy p "Trajchevska"
drag, startPoint x: 244, startPoint y: 243, endPoint x: 212, endPoint y: 250, distance: 32.7
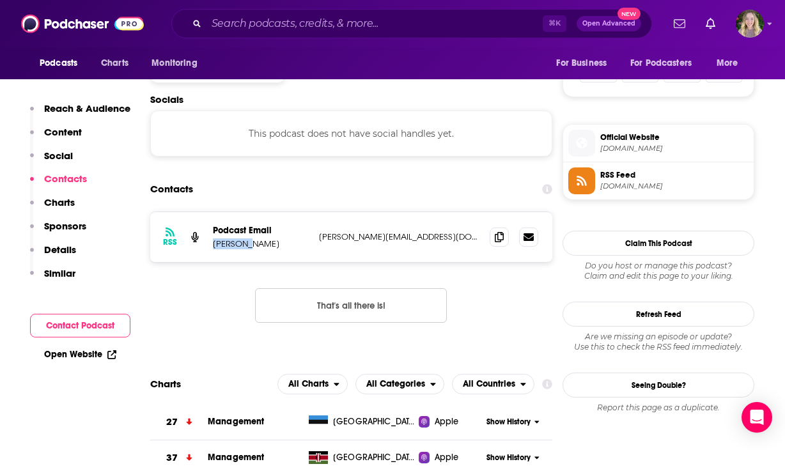
click at [213, 249] on p "Katerina Trajchevska" at bounding box center [261, 244] width 96 height 11
copy p "Katerina"
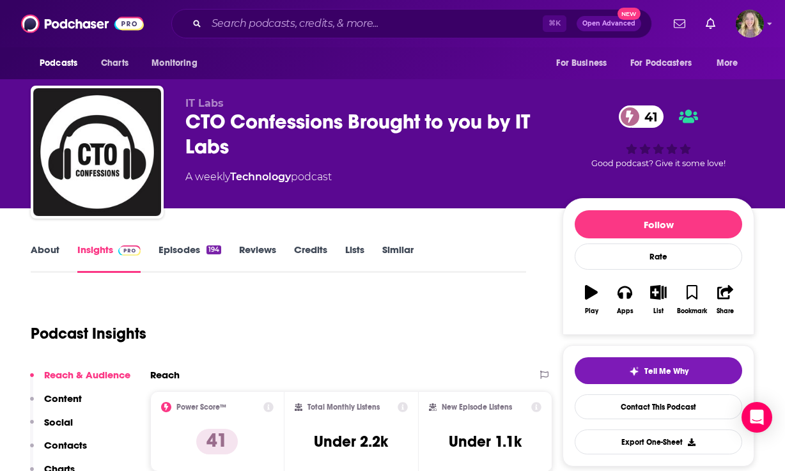
click at [185, 247] on link "Episodes 194" at bounding box center [190, 258] width 63 height 29
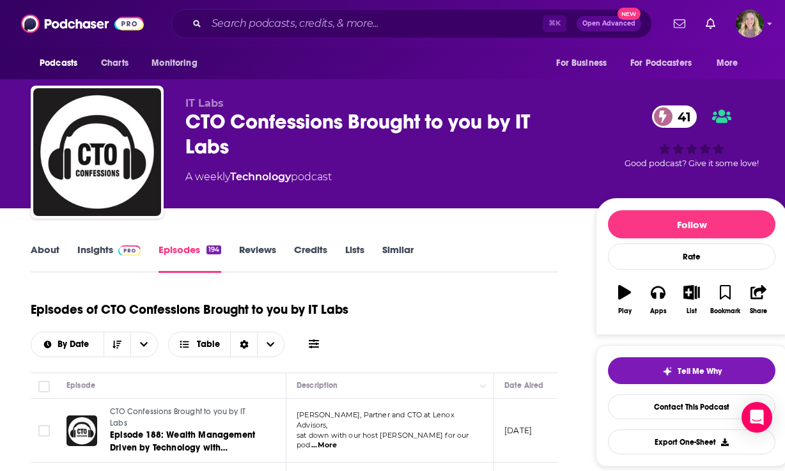
click at [87, 253] on link "Insights" at bounding box center [108, 258] width 63 height 29
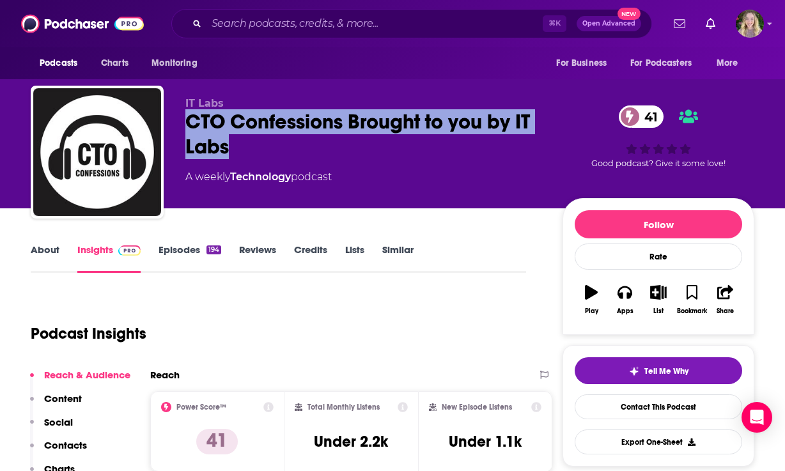
drag, startPoint x: 257, startPoint y: 146, endPoint x: 176, endPoint y: 124, distance: 84.1
click at [176, 124] on div "IT Labs CTO Confessions Brought to you by IT Labs 41 A weekly Technology podcas…" at bounding box center [393, 155] width 724 height 138
copy h2 "CTO Confessions Brought to you by IT Labs"
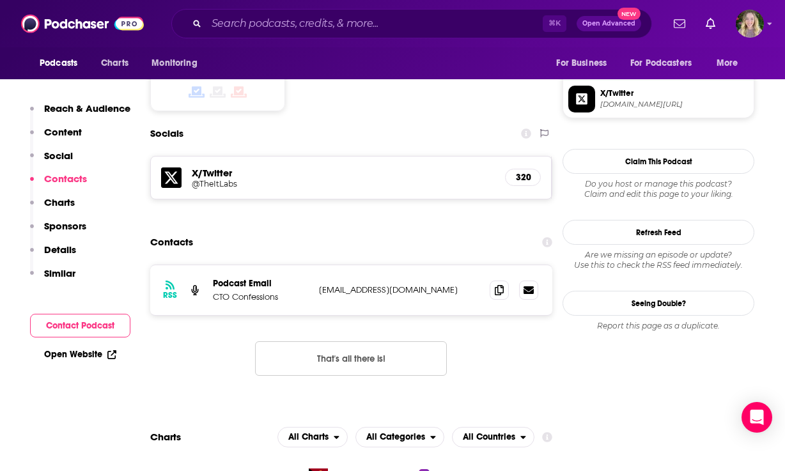
scroll to position [1082, 0]
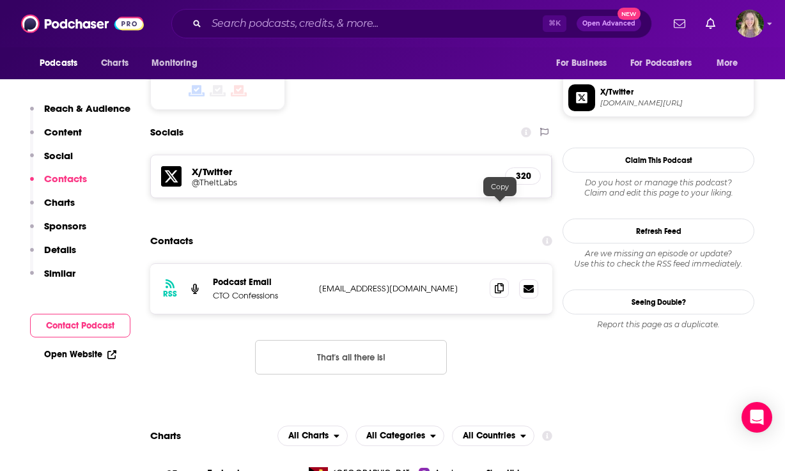
click at [499, 283] on icon at bounding box center [499, 288] width 9 height 10
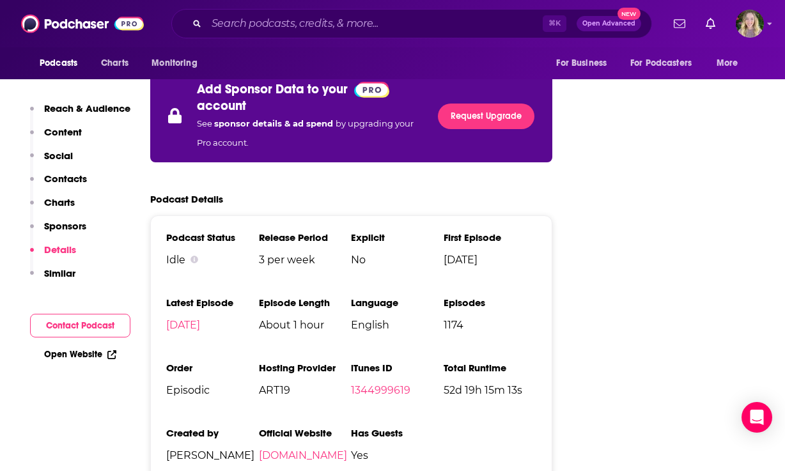
scroll to position [2440, 0]
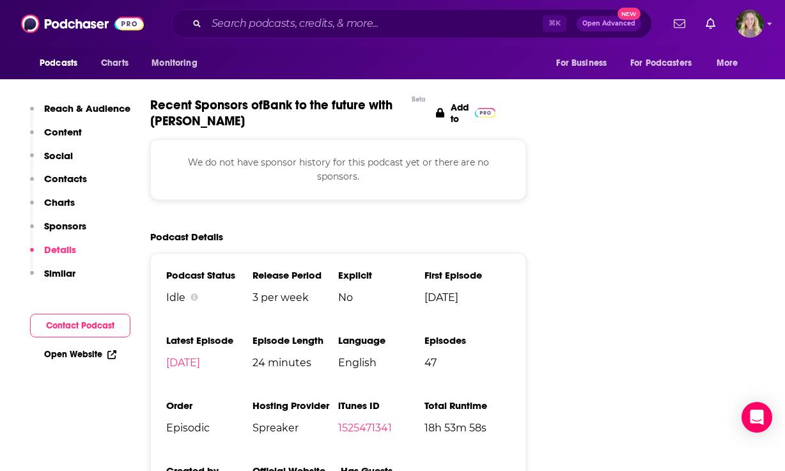
scroll to position [1322, 0]
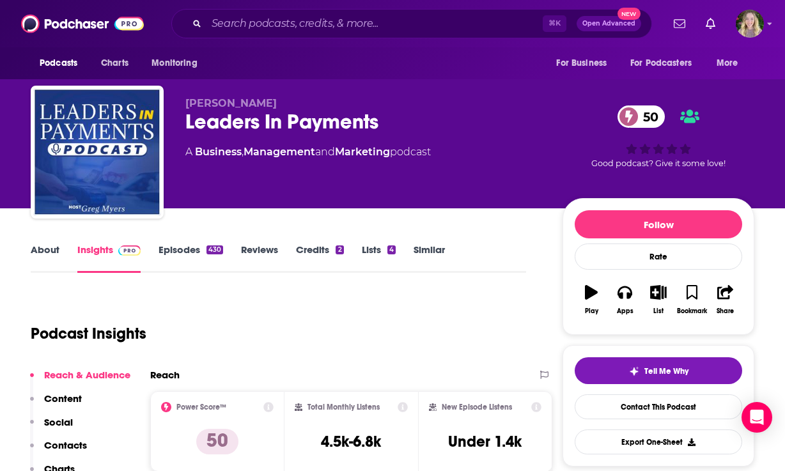
drag, startPoint x: 303, startPoint y: 212, endPoint x: 326, endPoint y: 466, distance: 255.5
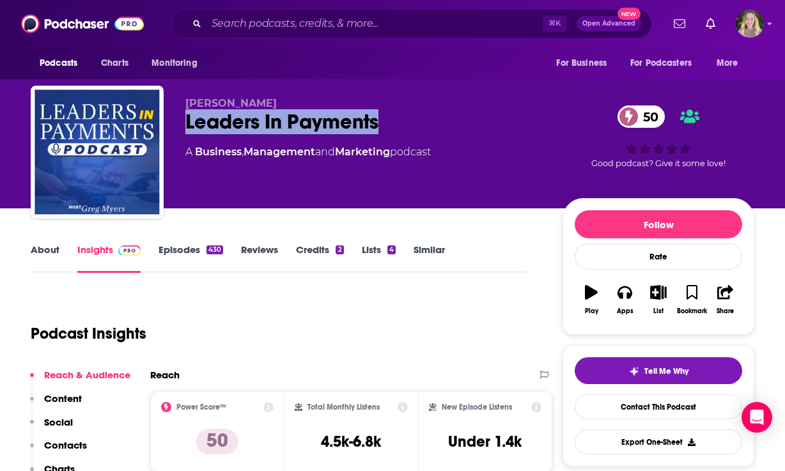
drag, startPoint x: 389, startPoint y: 120, endPoint x: 176, endPoint y: 116, distance: 212.3
click at [176, 116] on div "Greg Myers Leaders In Payments 50 A Business , Management and Marketing podcast…" at bounding box center [393, 155] width 724 height 138
copy h2 "Leaders In Payments"
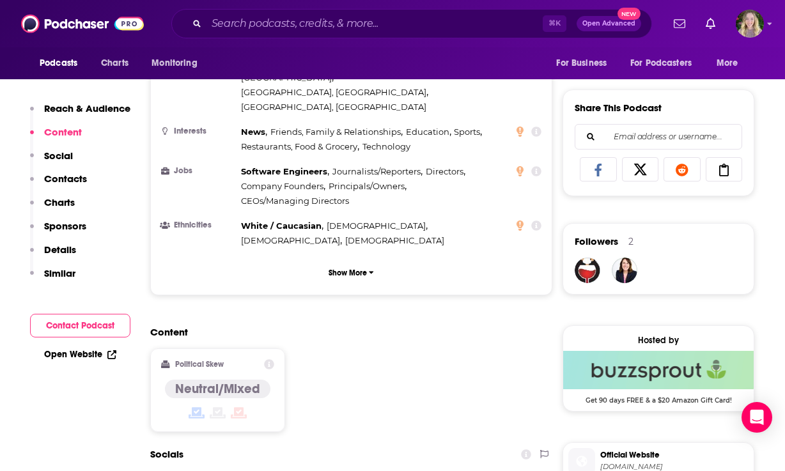
scroll to position [875, 0]
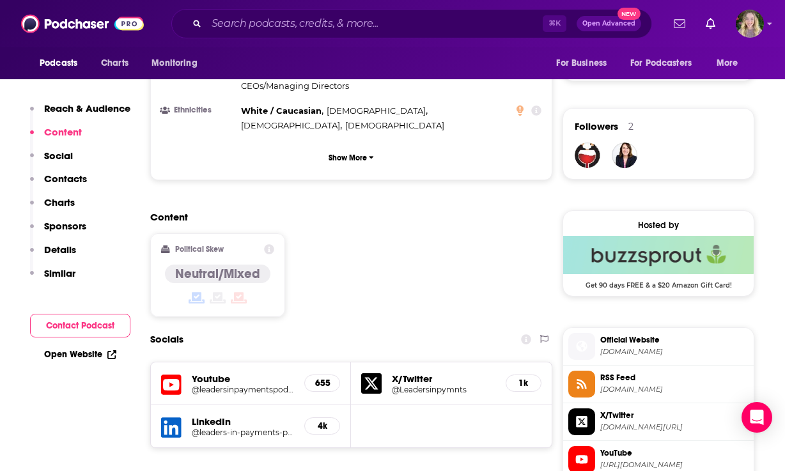
click at [60, 185] on p "Contacts" at bounding box center [65, 179] width 43 height 12
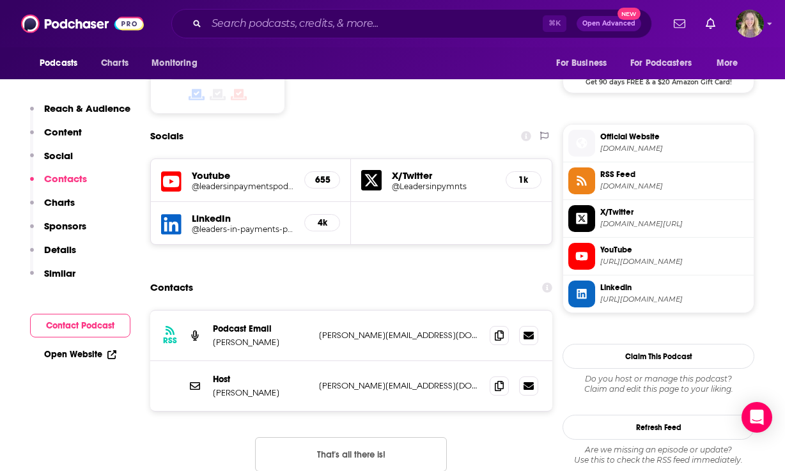
scroll to position [1097, 0]
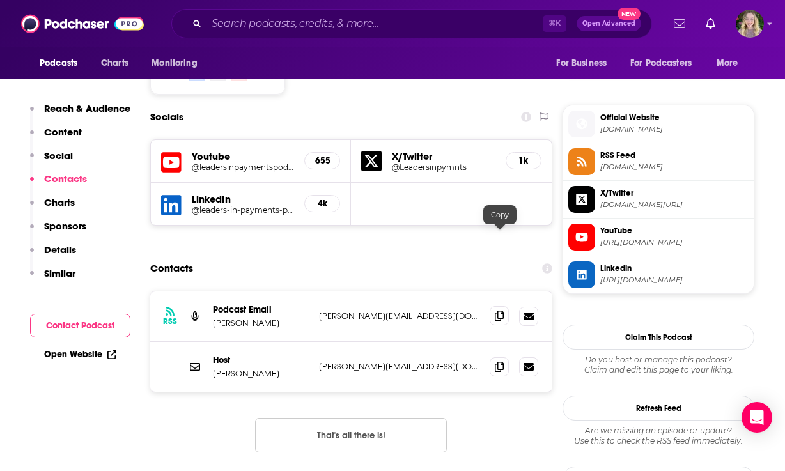
click at [496, 311] on icon at bounding box center [499, 316] width 9 height 10
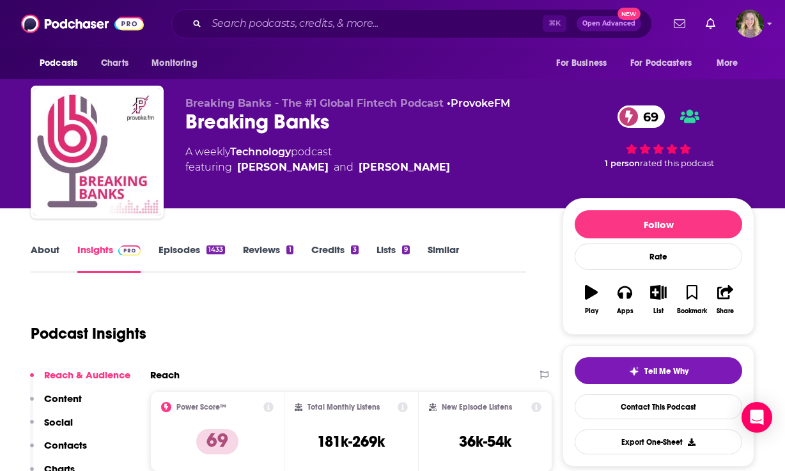
click at [171, 251] on link "Episodes 1433" at bounding box center [192, 258] width 67 height 29
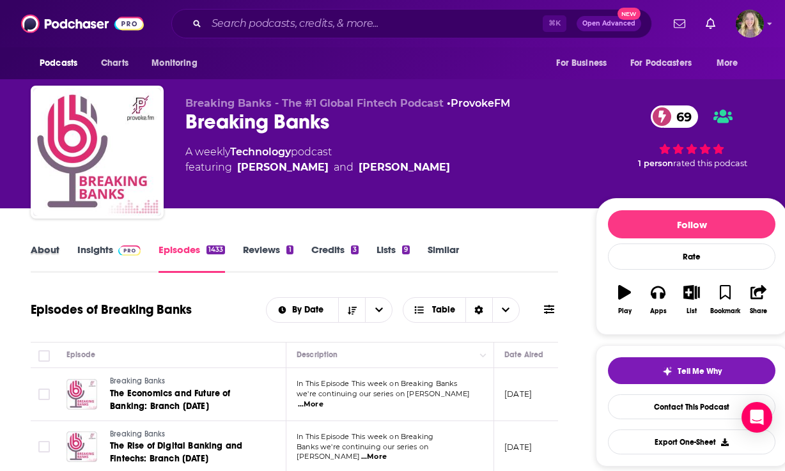
click at [73, 255] on div "About" at bounding box center [54, 258] width 47 height 29
click at [100, 251] on link "Insights" at bounding box center [108, 258] width 63 height 29
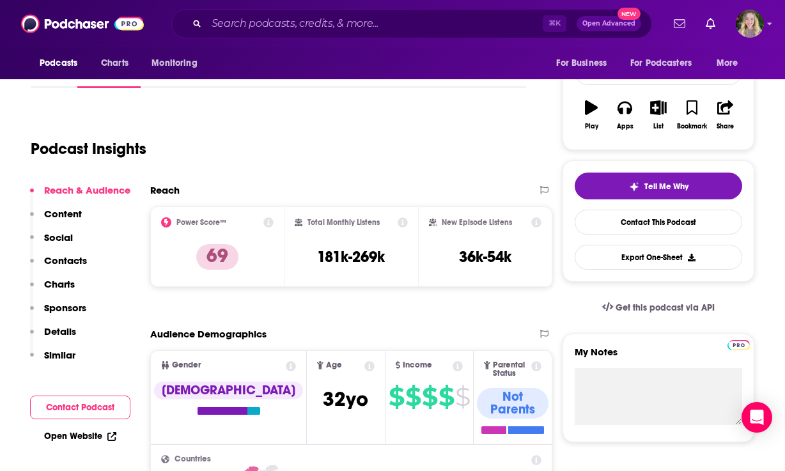
scroll to position [221, 0]
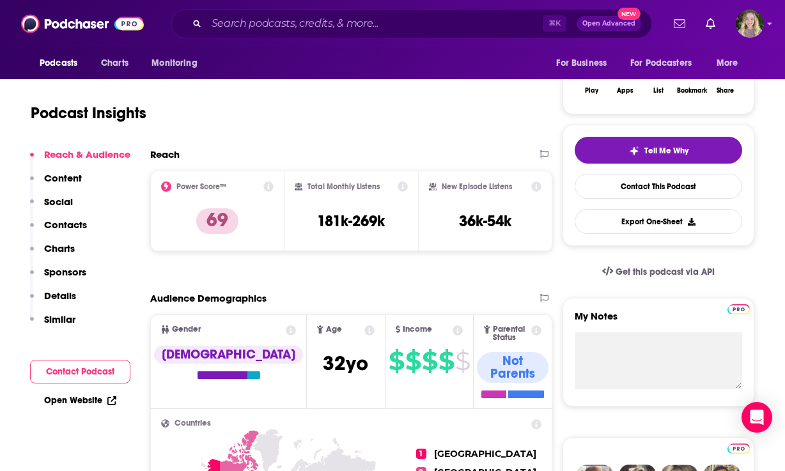
click at [90, 219] on div "Reach & Audience Content Social Contacts Charts Sponsors Details Similar" at bounding box center [80, 242] width 100 height 188
click at [68, 228] on p "Contacts" at bounding box center [65, 225] width 43 height 12
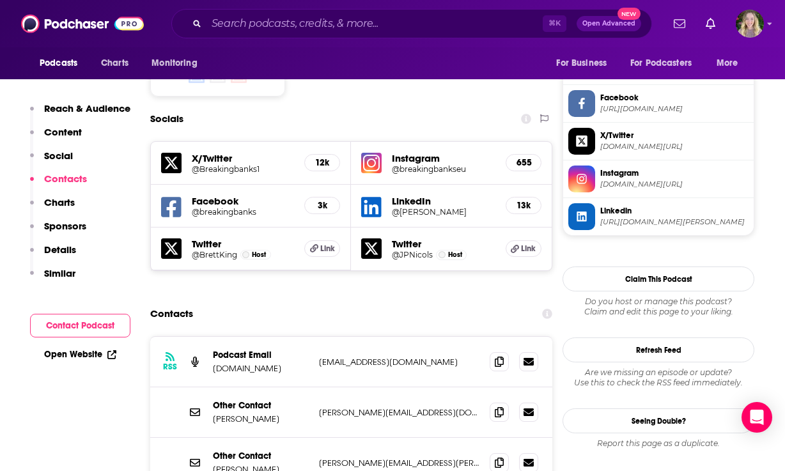
scroll to position [1127, 0]
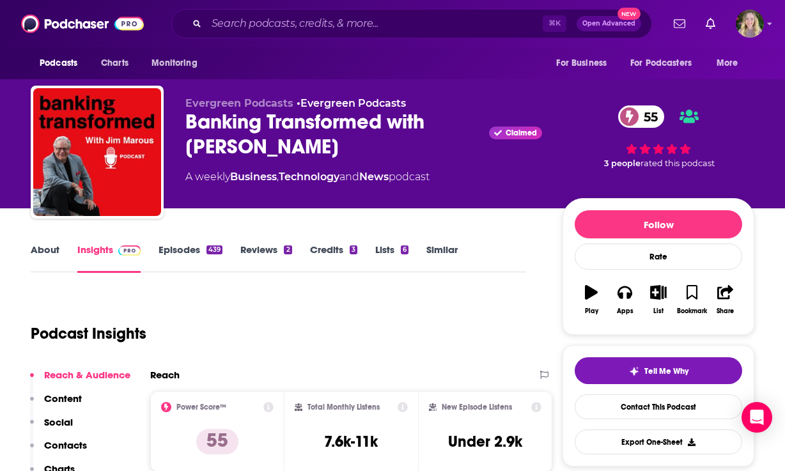
click at [187, 249] on link "Episodes 439" at bounding box center [191, 258] width 64 height 29
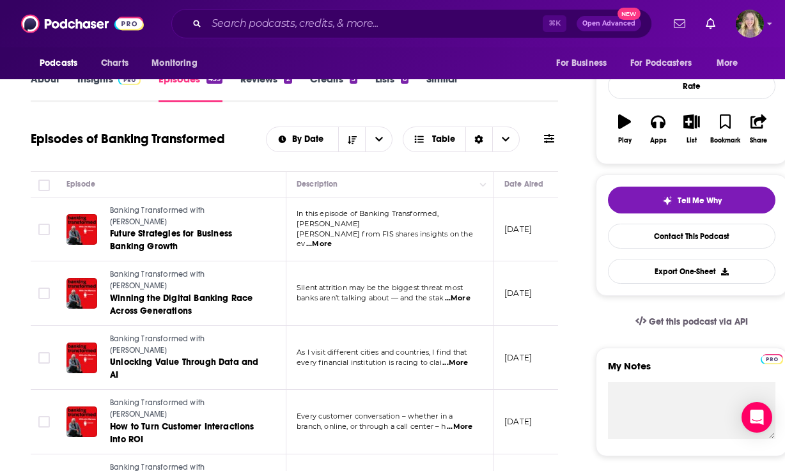
scroll to position [172, 0]
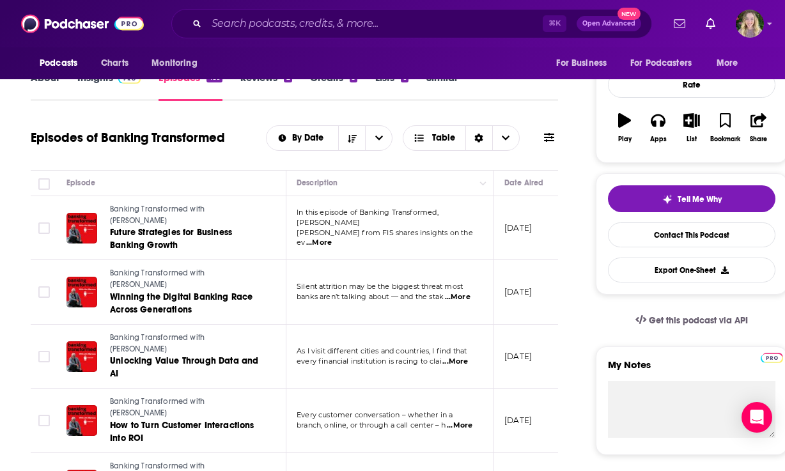
click at [332, 238] on span "...More" at bounding box center [319, 243] width 26 height 10
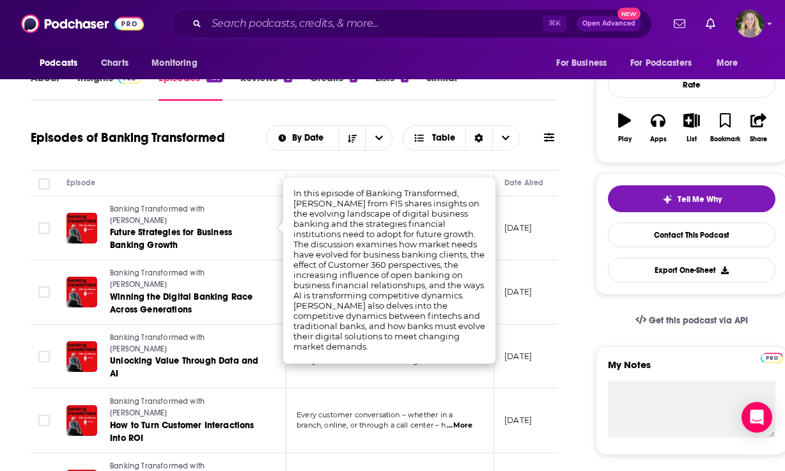
scroll to position [0, 0]
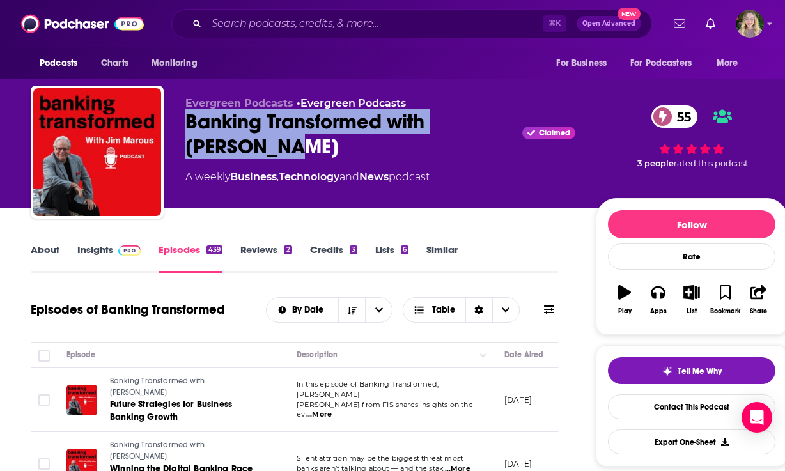
drag, startPoint x: 184, startPoint y: 123, endPoint x: 255, endPoint y: 148, distance: 75.0
click at [255, 148] on div "Evergreen Podcasts • Evergreen Podcasts Banking Transformed with [PERSON_NAME] …" at bounding box center [409, 155] width 757 height 138
copy h2 "Banking Transformed with [PERSON_NAME]"
click at [315, 146] on div "Banking Transformed with [PERSON_NAME] Claimed 55" at bounding box center [380, 134] width 390 height 50
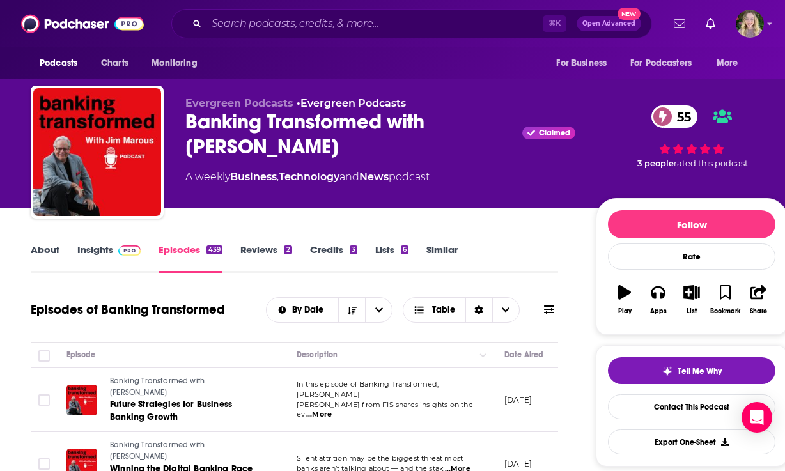
click at [54, 251] on link "About" at bounding box center [45, 258] width 29 height 29
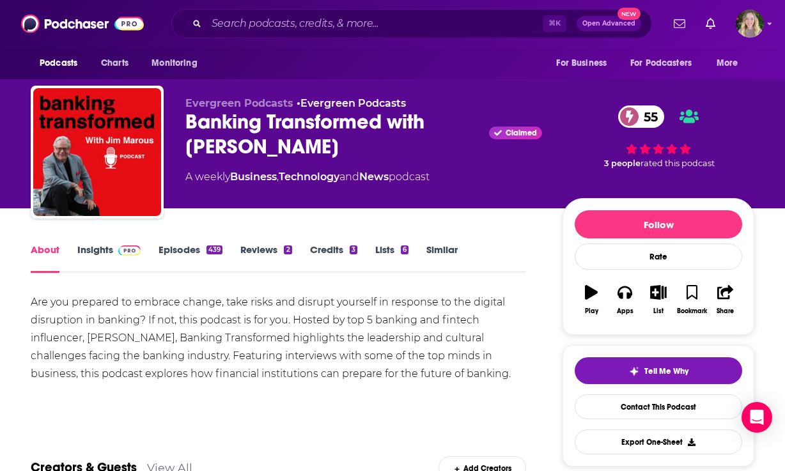
click at [91, 248] on link "Insights" at bounding box center [108, 258] width 63 height 29
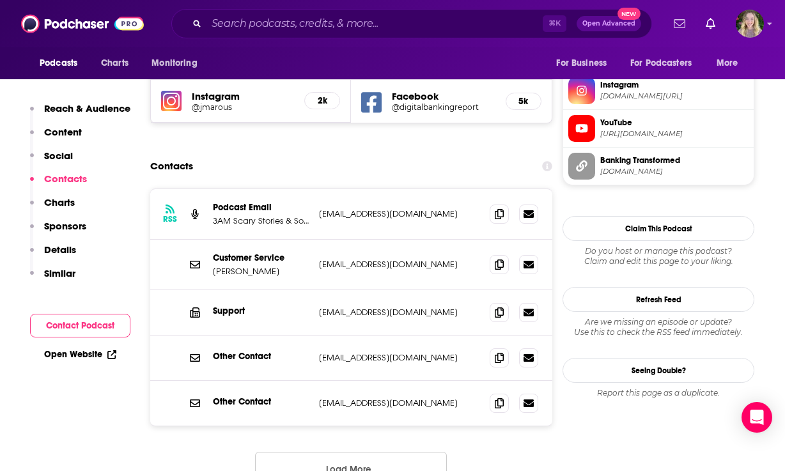
scroll to position [1191, 0]
